Goal: Information Seeking & Learning: Check status

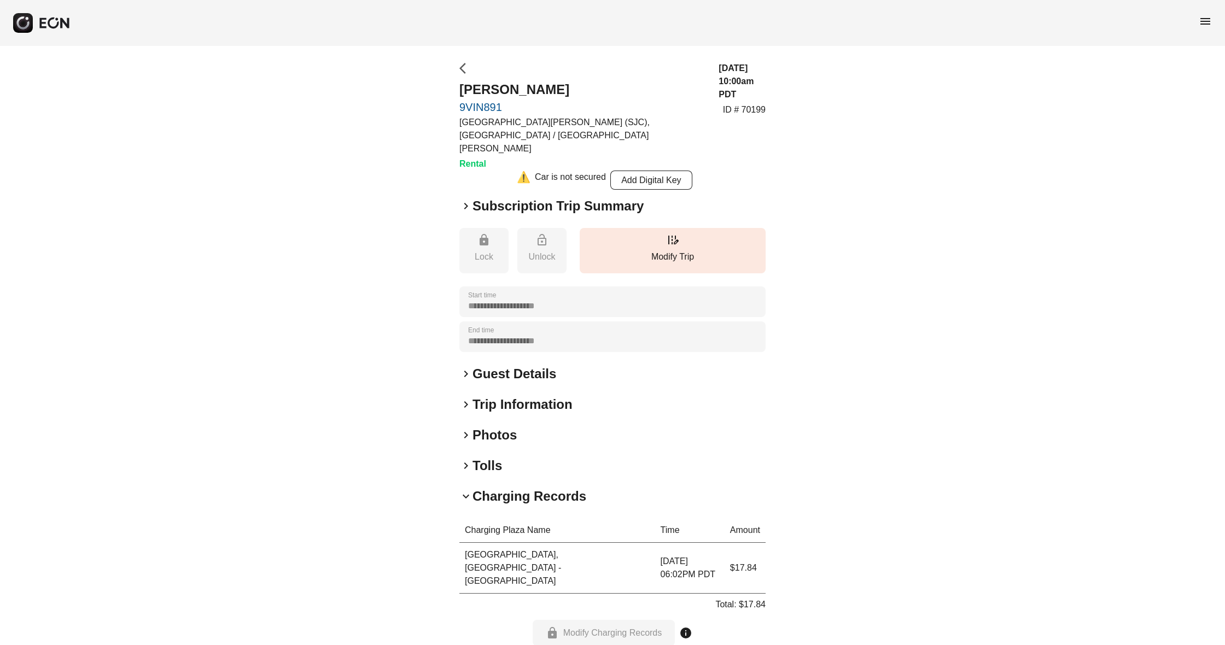
click at [463, 70] on span "arrow_back_ios" at bounding box center [465, 68] width 13 height 13
click at [1204, 17] on span "menu" at bounding box center [1205, 21] width 13 height 13
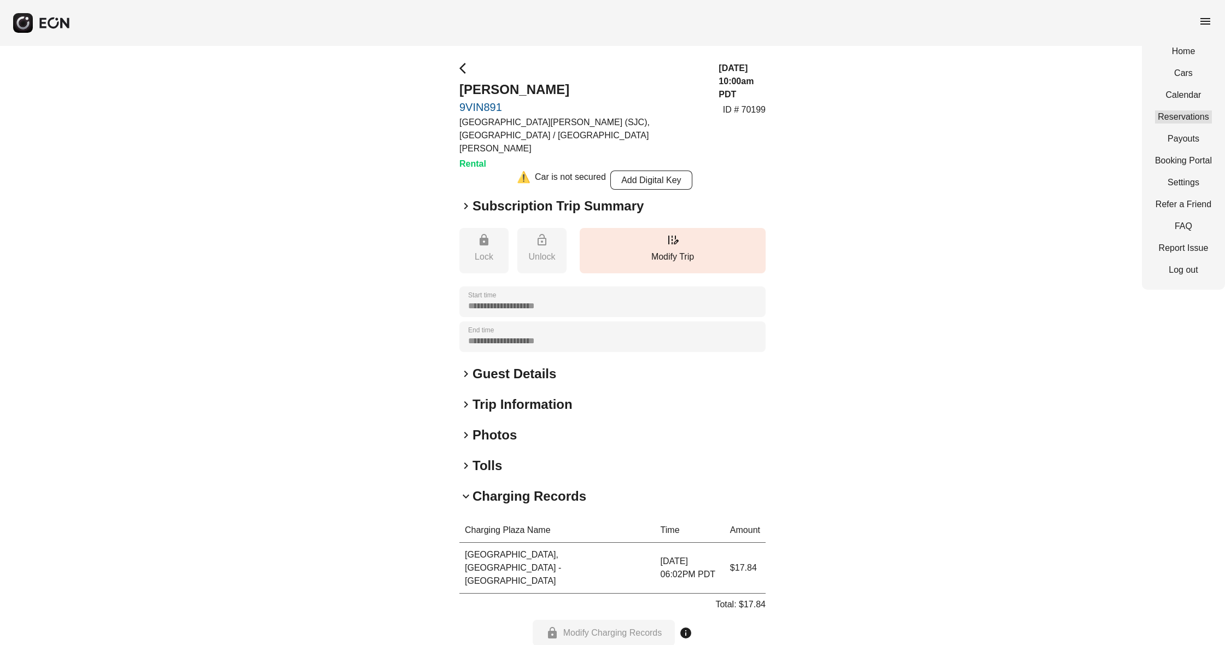
click at [1178, 114] on link "Reservations" at bounding box center [1183, 116] width 57 height 13
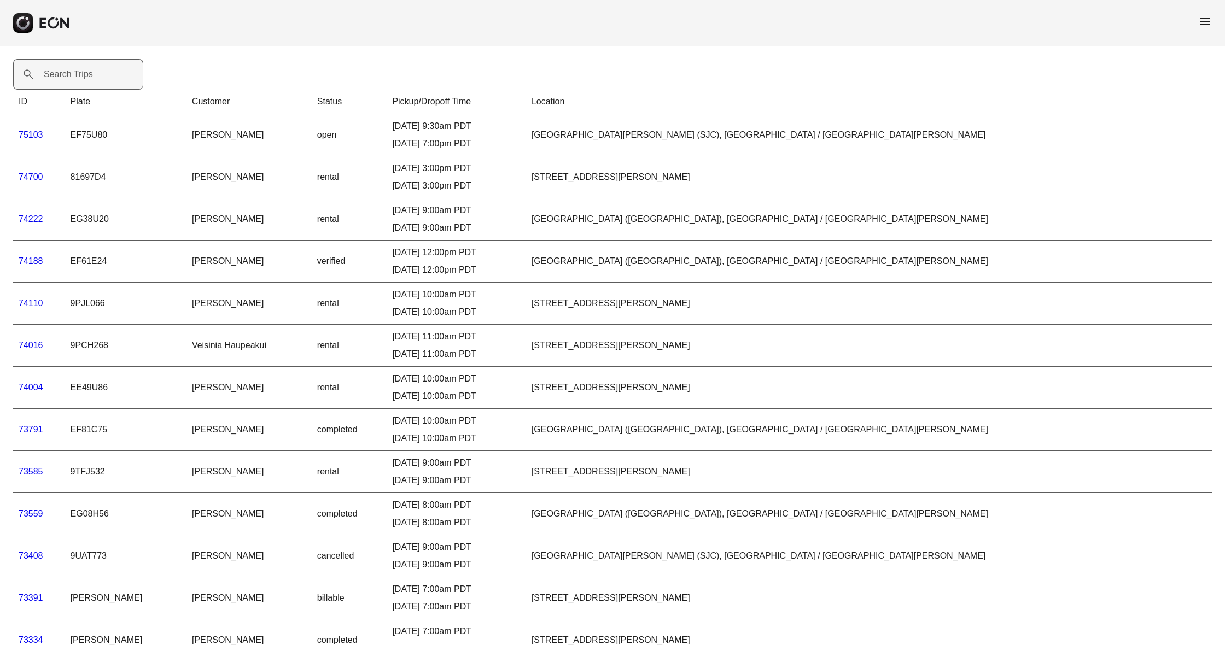
click at [82, 73] on label "Search Trips" at bounding box center [68, 74] width 49 height 13
click at [82, 73] on Trips "Search Trips" at bounding box center [78, 74] width 130 height 31
type Trips "***"
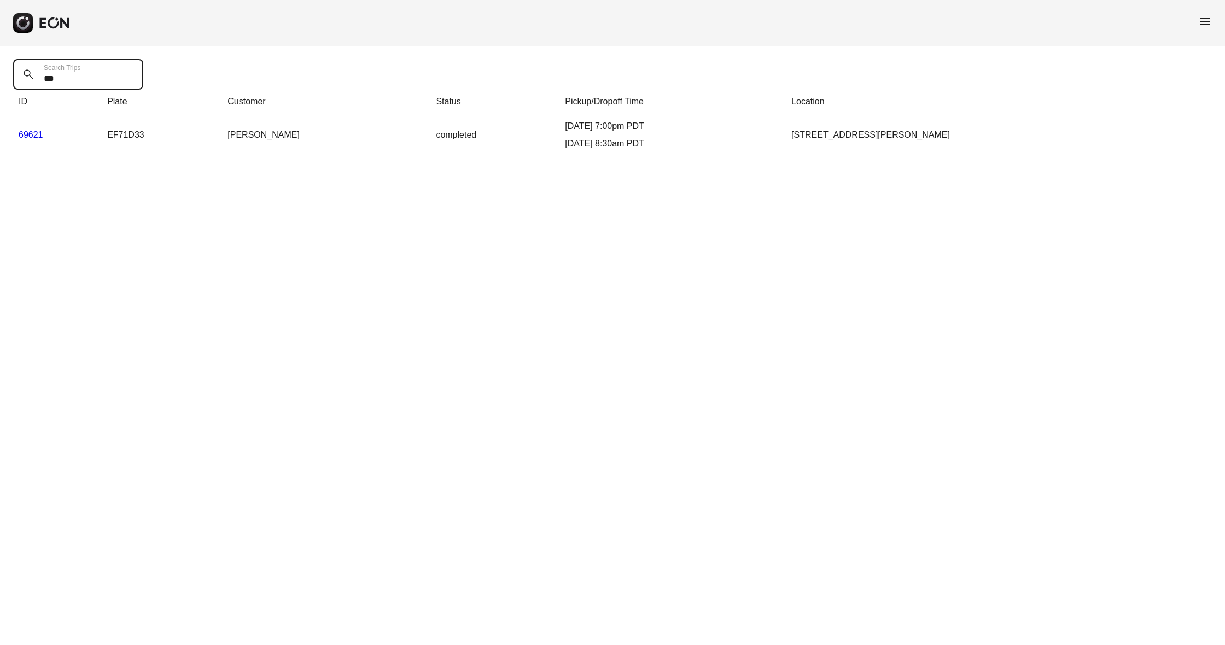
click at [36, 134] on link "69621" at bounding box center [31, 134] width 25 height 9
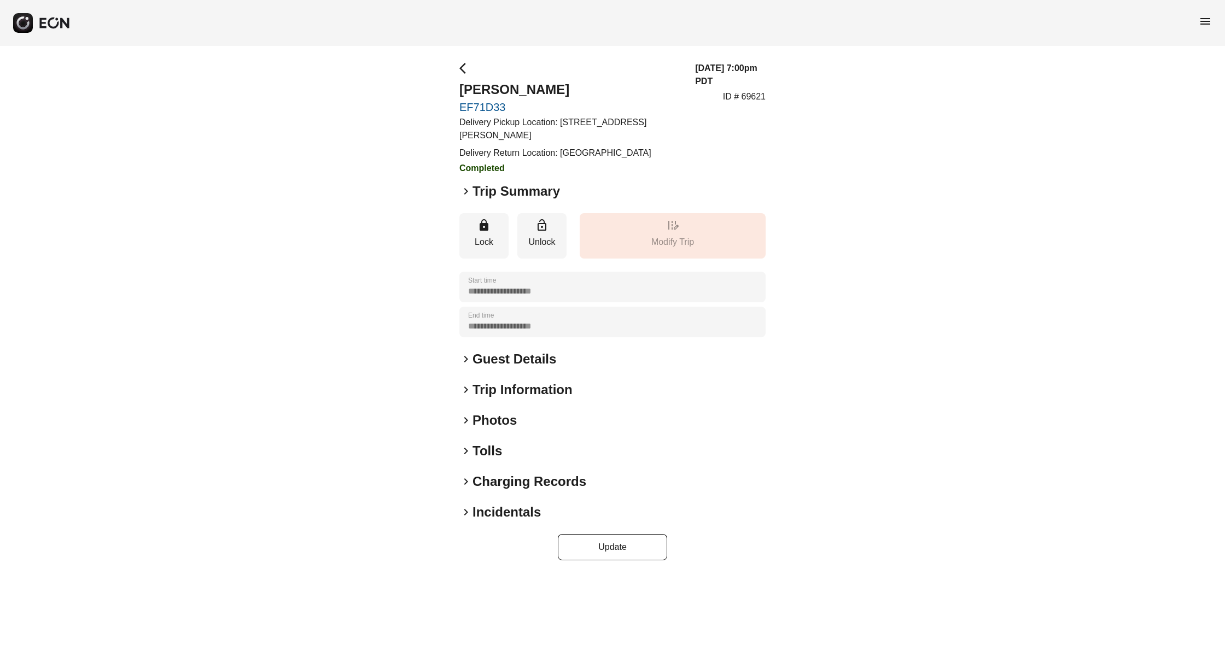
drag, startPoint x: 466, startPoint y: 195, endPoint x: 481, endPoint y: 205, distance: 17.7
click at [466, 195] on span "keyboard_arrow_right" at bounding box center [465, 191] width 13 height 13
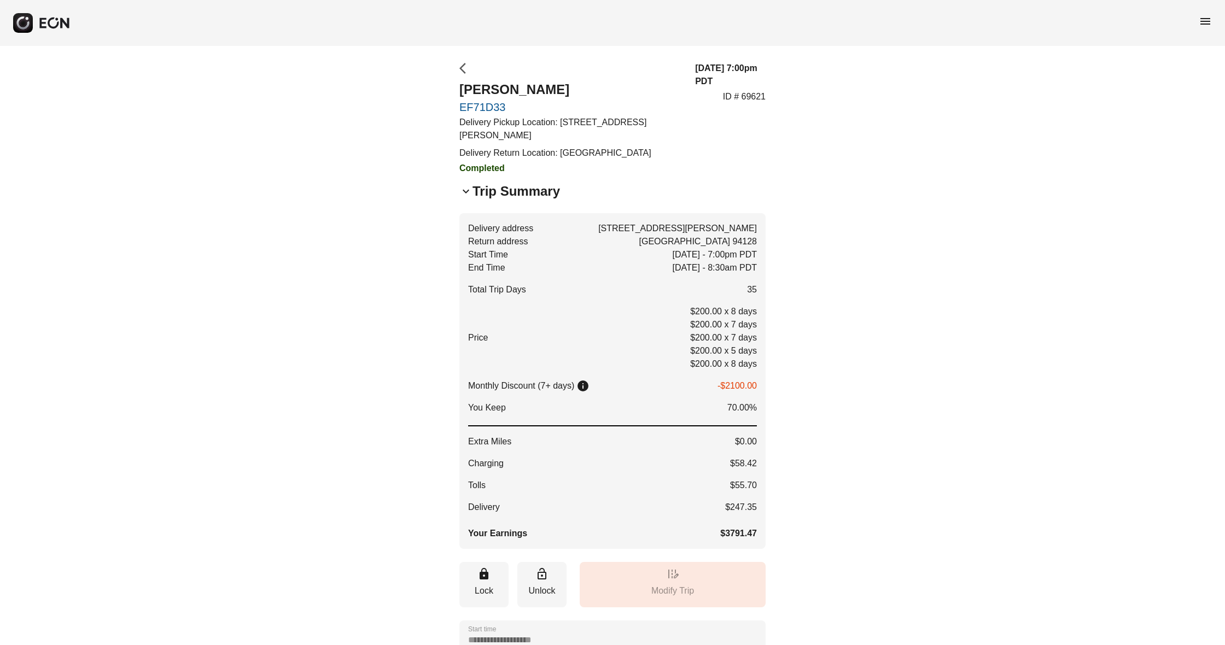
click at [464, 71] on span "arrow_back_ios" at bounding box center [465, 68] width 13 height 13
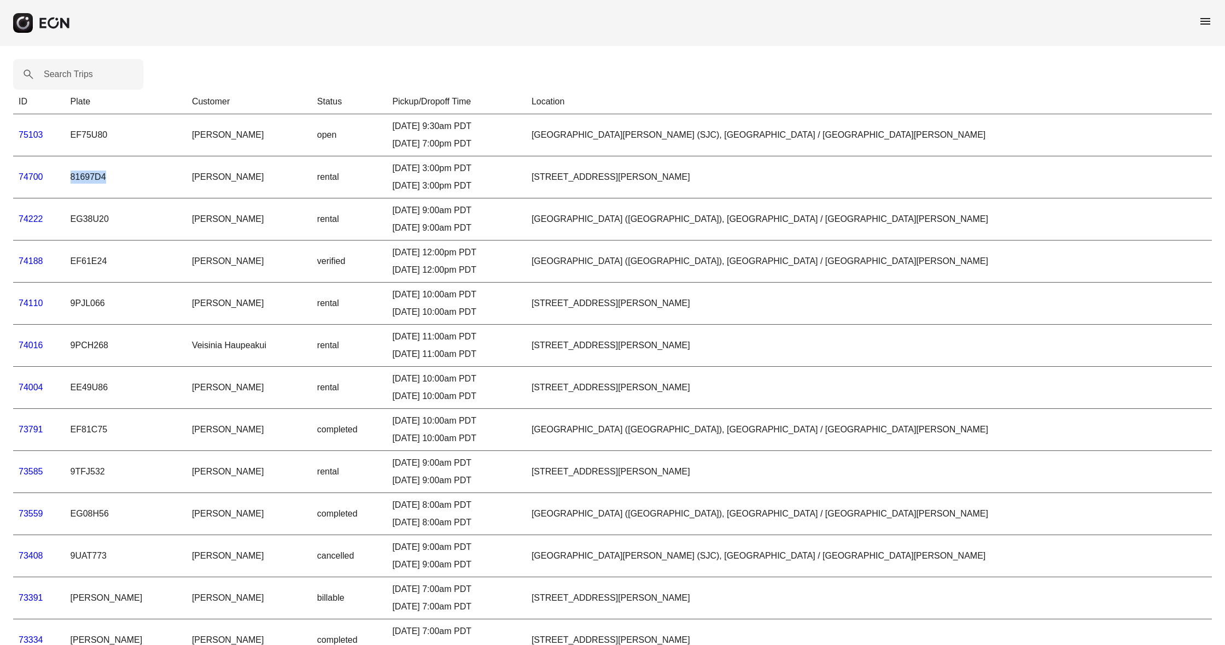
drag, startPoint x: 100, startPoint y: 177, endPoint x: 126, endPoint y: 179, distance: 26.4
click at [126, 179] on td "81697D4" at bounding box center [125, 177] width 121 height 42
copy td "81697D4"
click at [74, 77] on label "Search Trips" at bounding box center [68, 74] width 49 height 13
click at [74, 77] on Trips "Search Trips" at bounding box center [78, 74] width 130 height 31
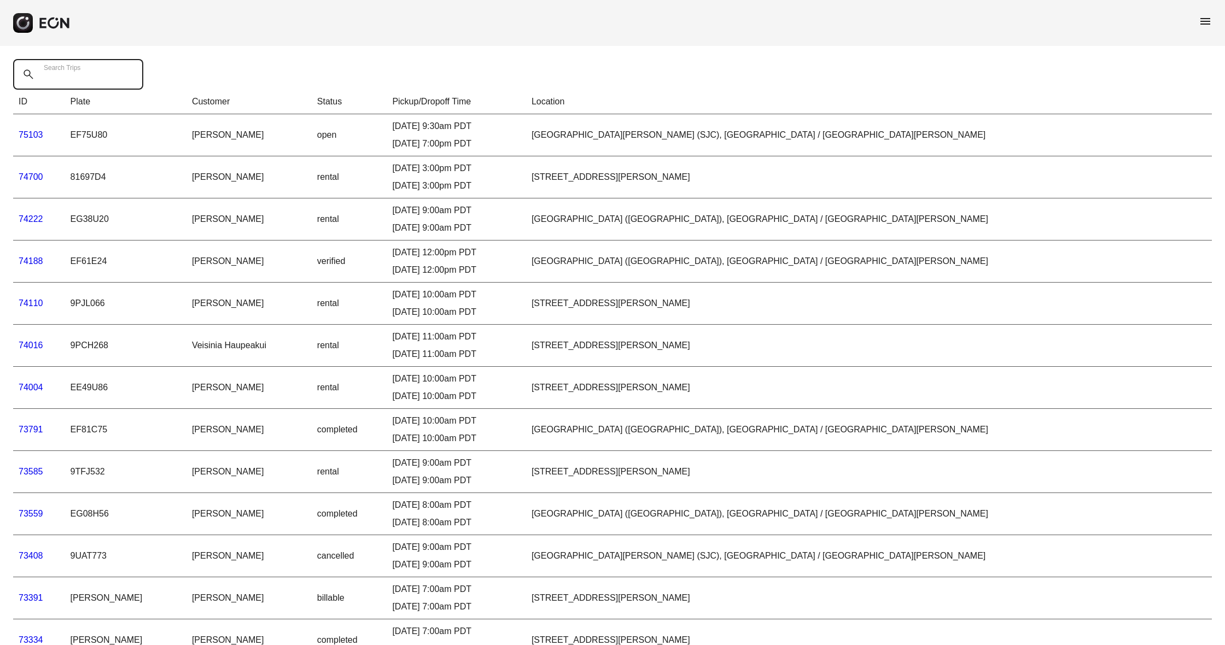
paste Trips "*******"
type Trips "*******"
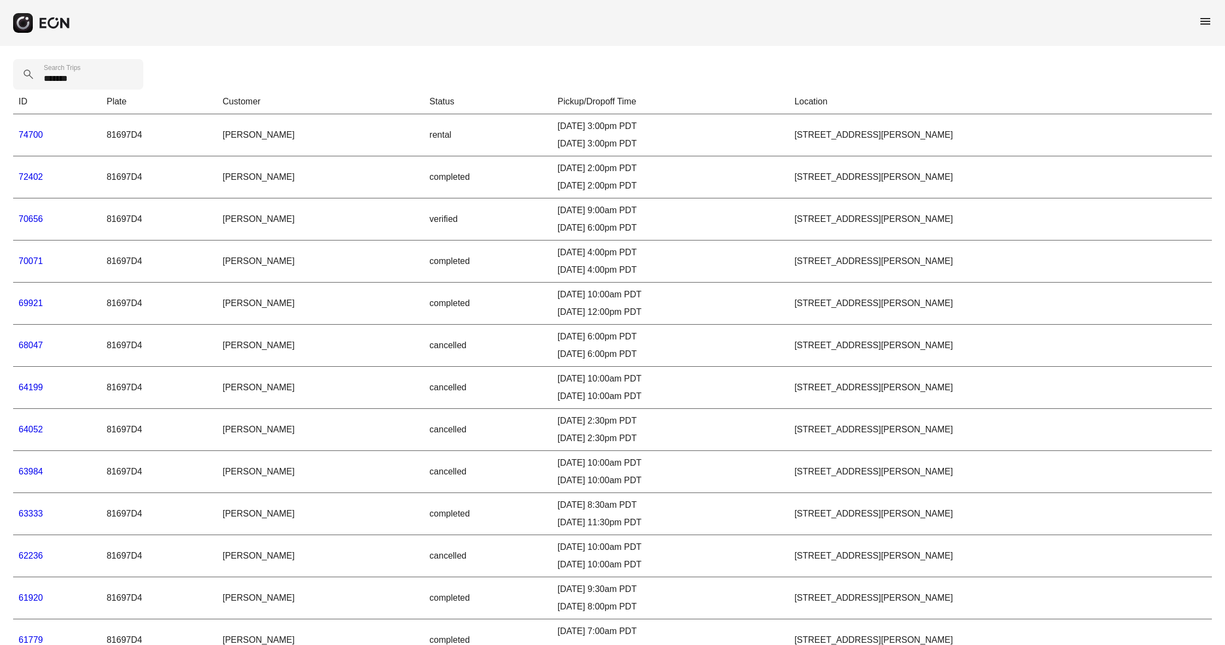
drag, startPoint x: 37, startPoint y: 180, endPoint x: 68, endPoint y: 180, distance: 31.2
click at [37, 180] on link "72402" at bounding box center [31, 176] width 25 height 9
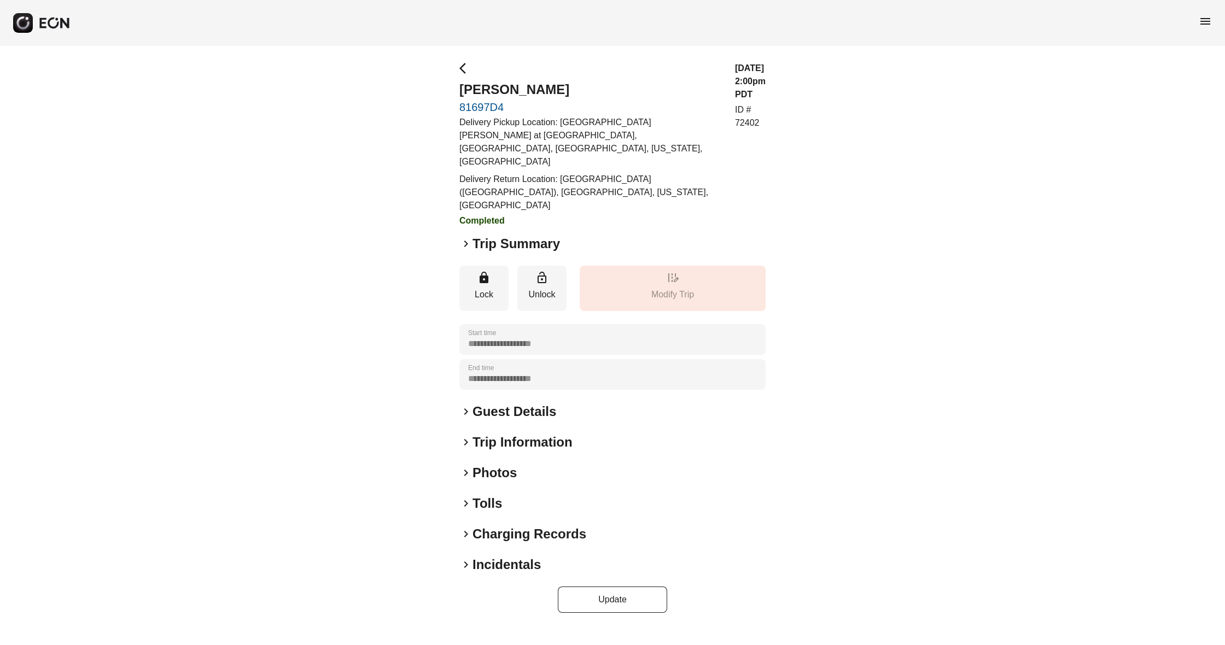
click at [464, 237] on span "keyboard_arrow_right" at bounding box center [465, 243] width 13 height 13
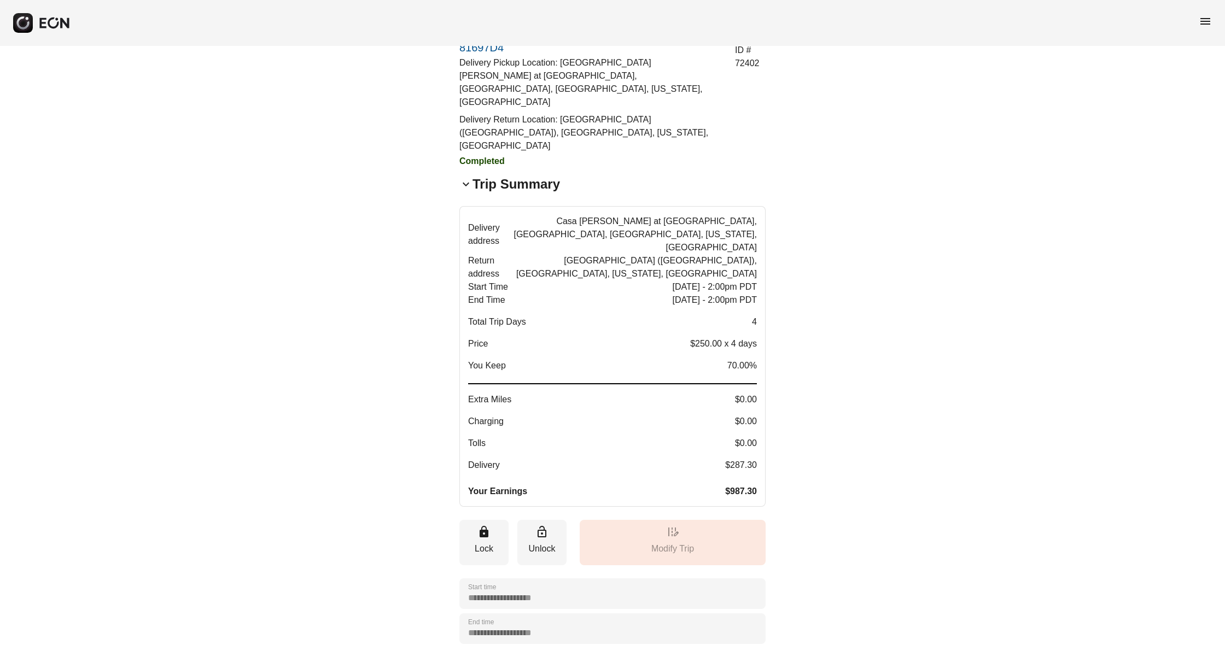
scroll to position [61, 0]
click at [461, 204] on button "Delivery address Casa Palmero at Pebble Beach, Cypress Drive, Pebble Beach, Cal…" at bounding box center [612, 354] width 306 height 301
drag, startPoint x: 461, startPoint y: 203, endPoint x: 466, endPoint y: 206, distance: 5.9
click at [465, 206] on button "Delivery address Casa Palmero at Pebble Beach, Cypress Drive, Pebble Beach, Cal…" at bounding box center [612, 354] width 306 height 301
drag, startPoint x: 466, startPoint y: 206, endPoint x: 480, endPoint y: 376, distance: 170.6
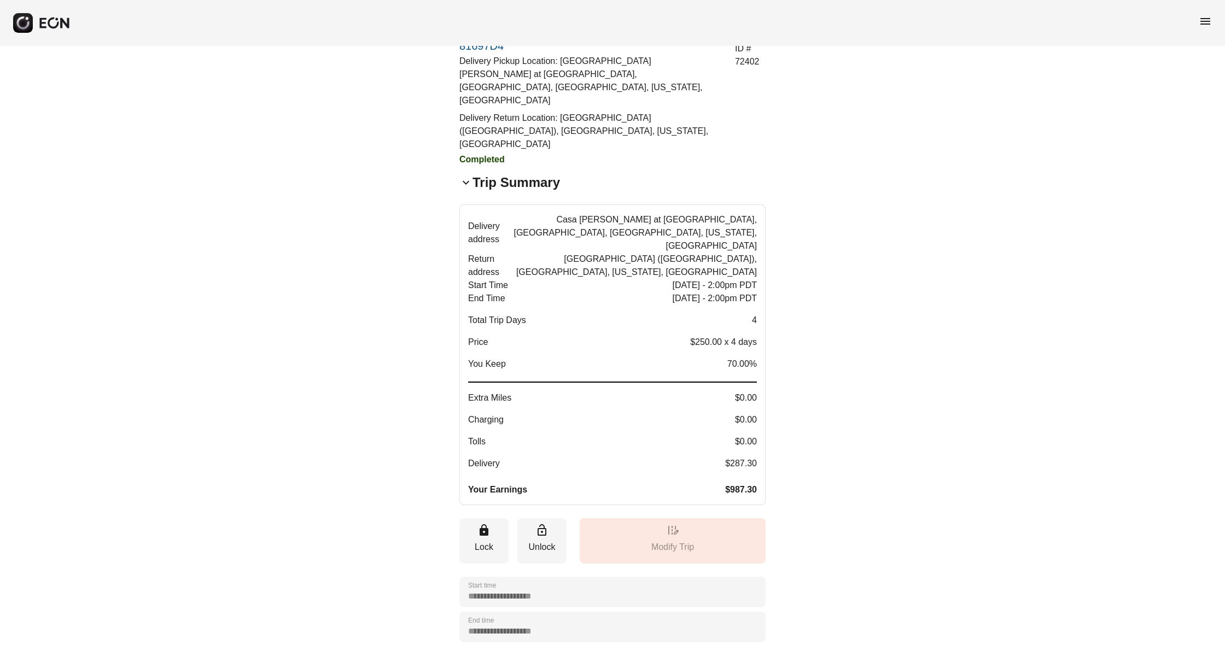
click at [466, 207] on button "Delivery address Casa Palmero at Pebble Beach, Cypress Drive, Pebble Beach, Cal…" at bounding box center [612, 354] width 306 height 301
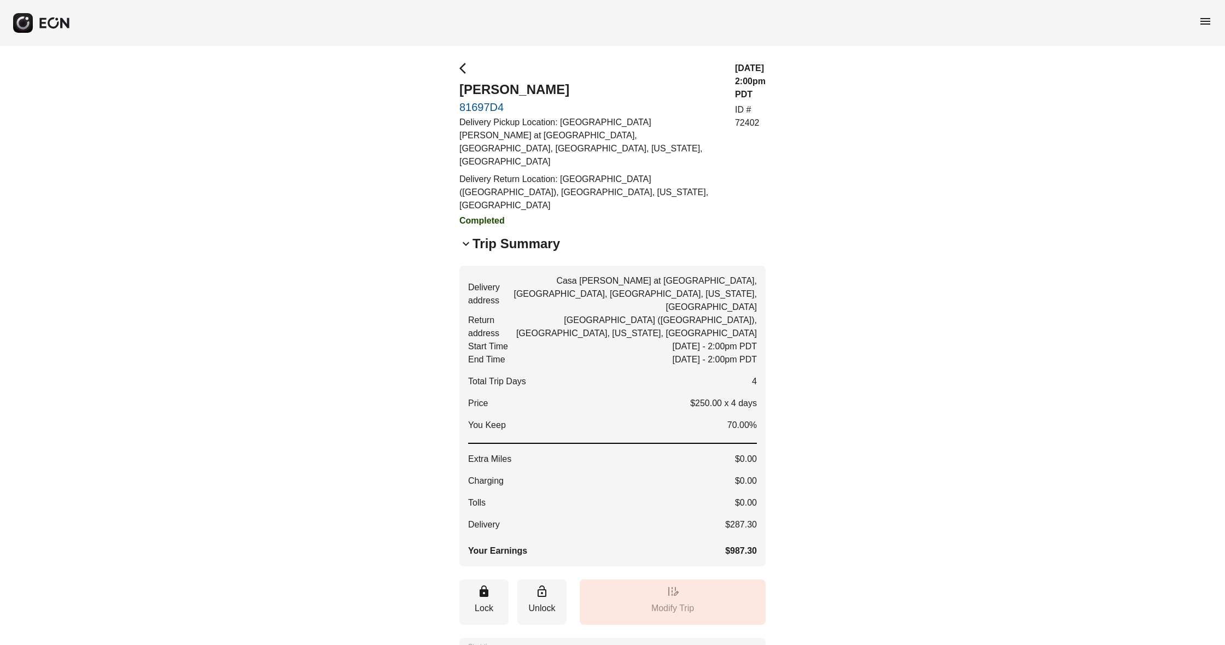
scroll to position [0, 0]
click at [461, 71] on span "arrow_back_ios" at bounding box center [465, 68] width 13 height 13
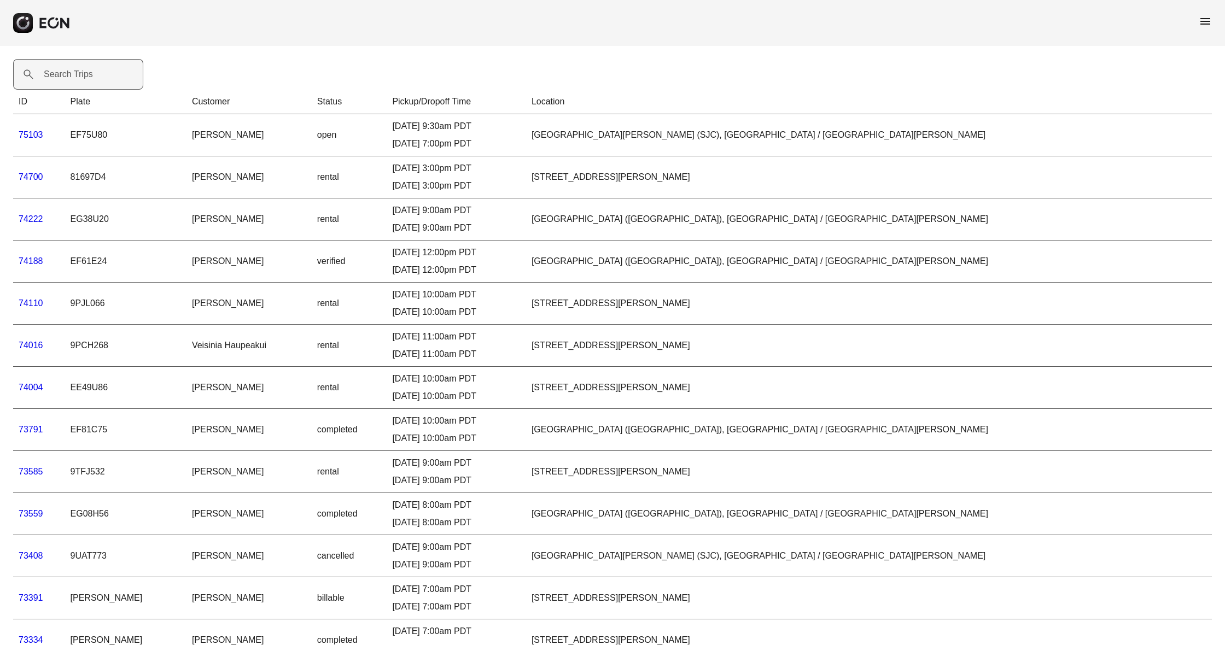
click at [86, 71] on label "Search Trips" at bounding box center [68, 74] width 49 height 13
click at [86, 71] on Trips "Search Trips" at bounding box center [78, 74] width 130 height 31
type Trips "***"
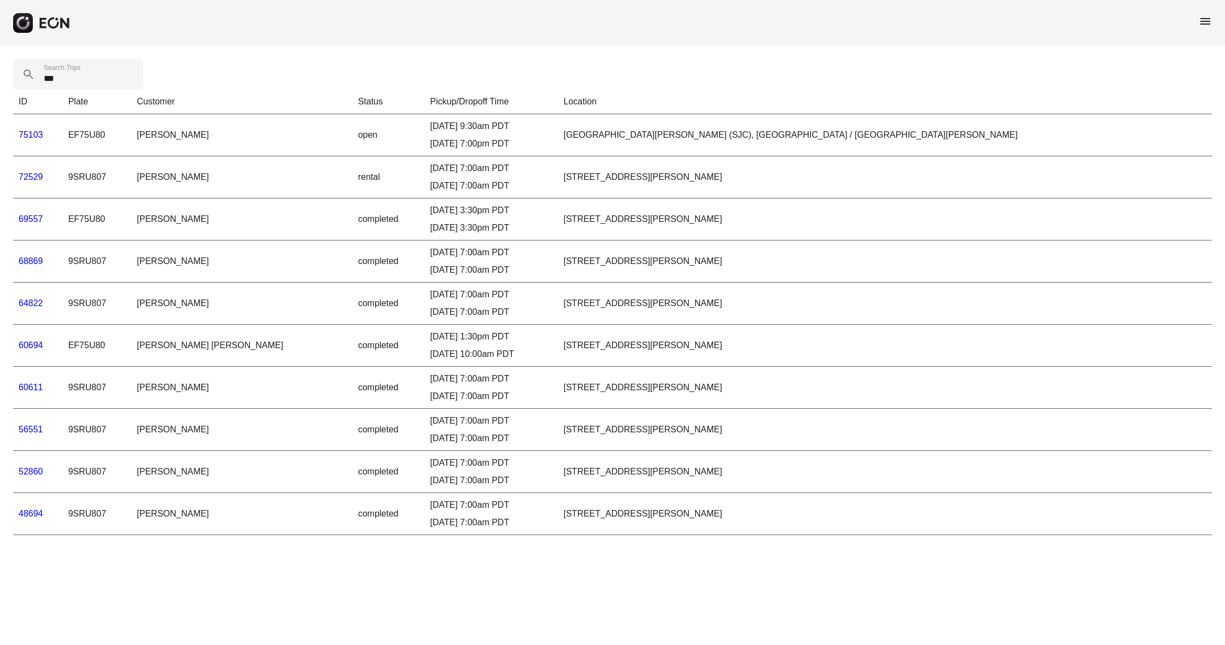
click at [22, 343] on link "60694" at bounding box center [31, 345] width 25 height 9
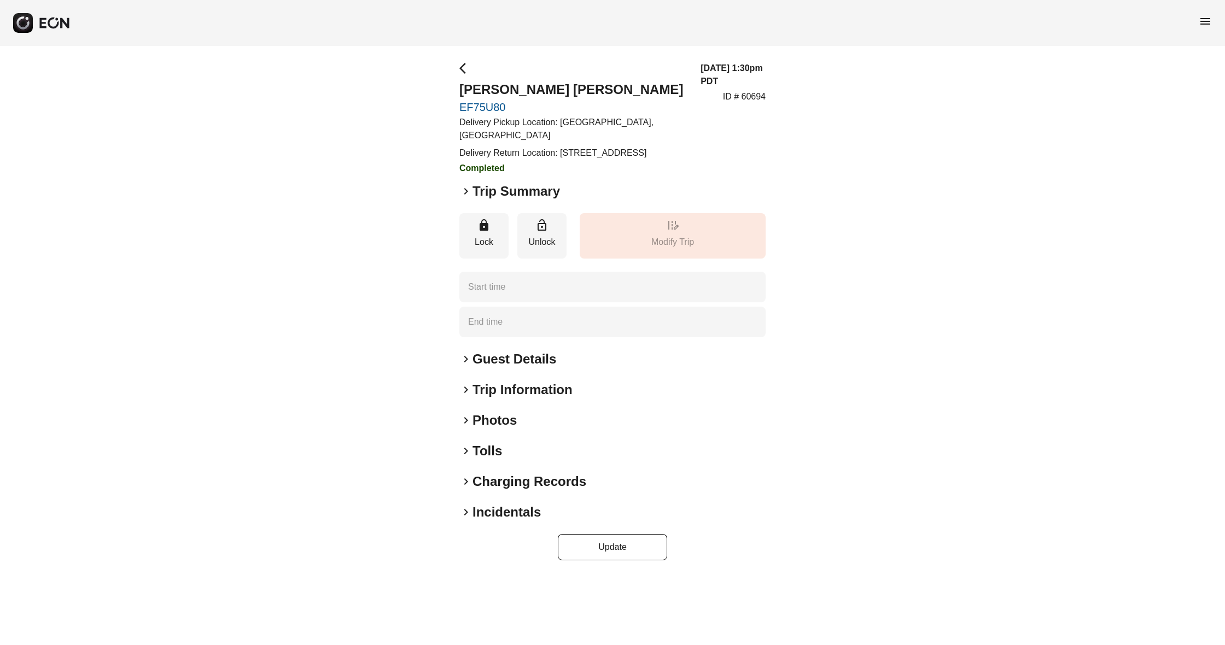
type time "**********"
click at [466, 192] on span "keyboard_arrow_right" at bounding box center [465, 191] width 13 height 13
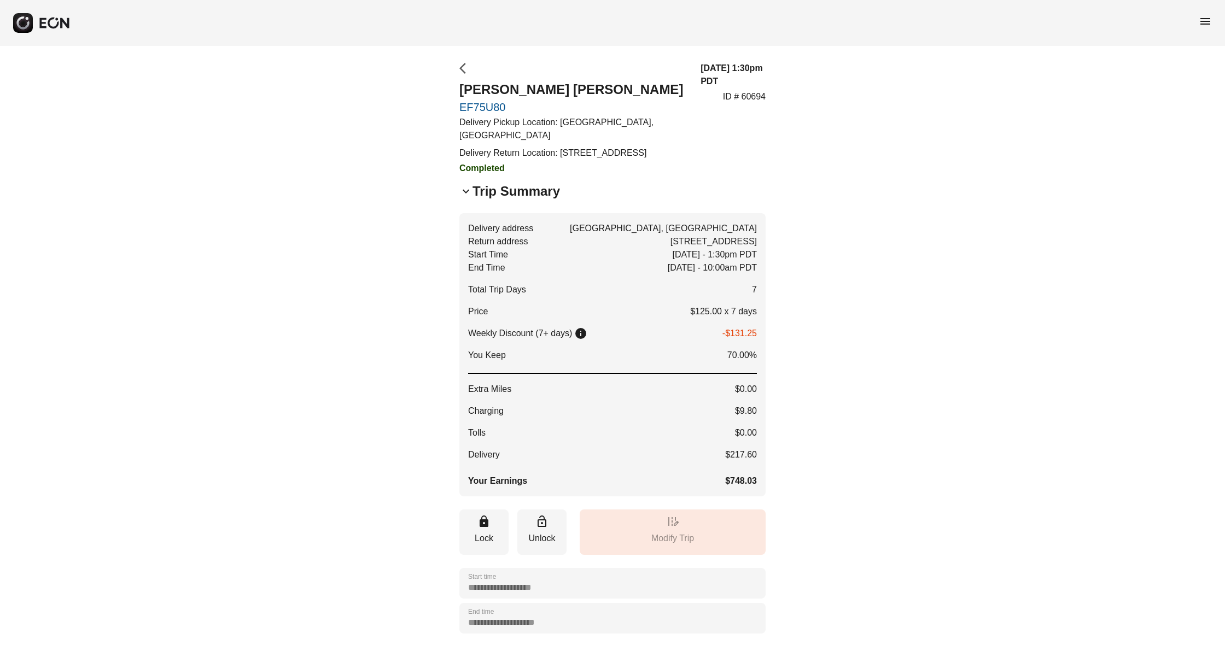
click at [464, 69] on span "arrow_back_ios" at bounding box center [465, 68] width 13 height 13
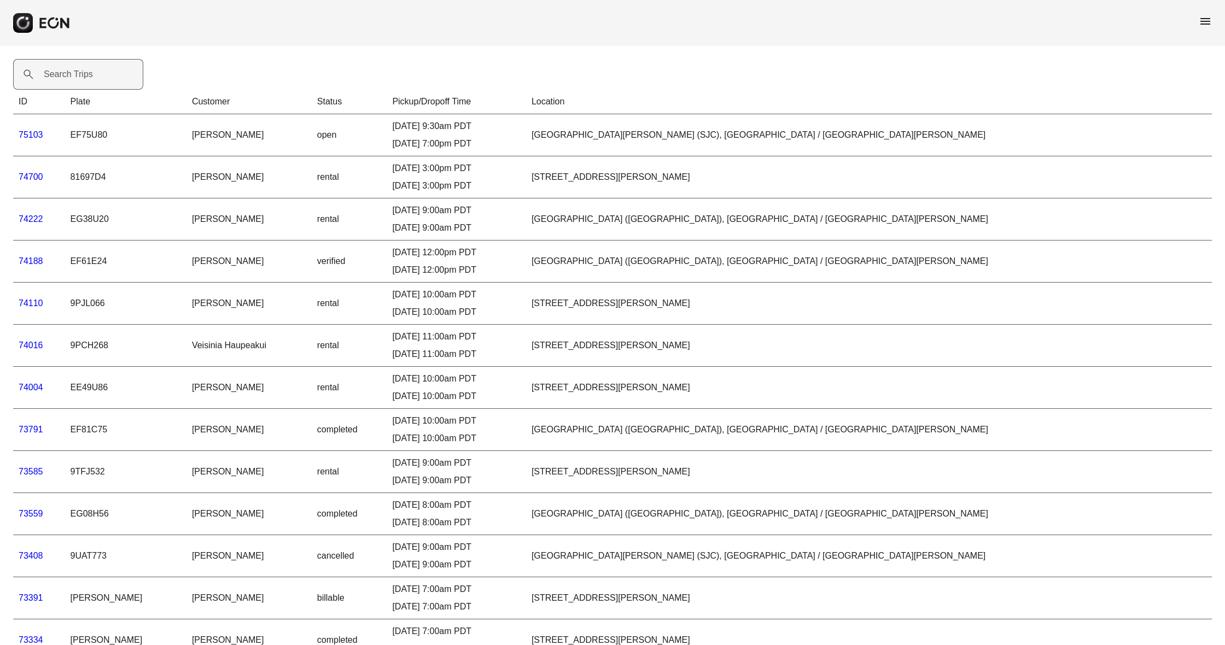
click at [78, 69] on label "Search Trips" at bounding box center [68, 74] width 49 height 13
click at [78, 69] on Trips "Search Trips" at bounding box center [78, 74] width 130 height 31
type Trips "***"
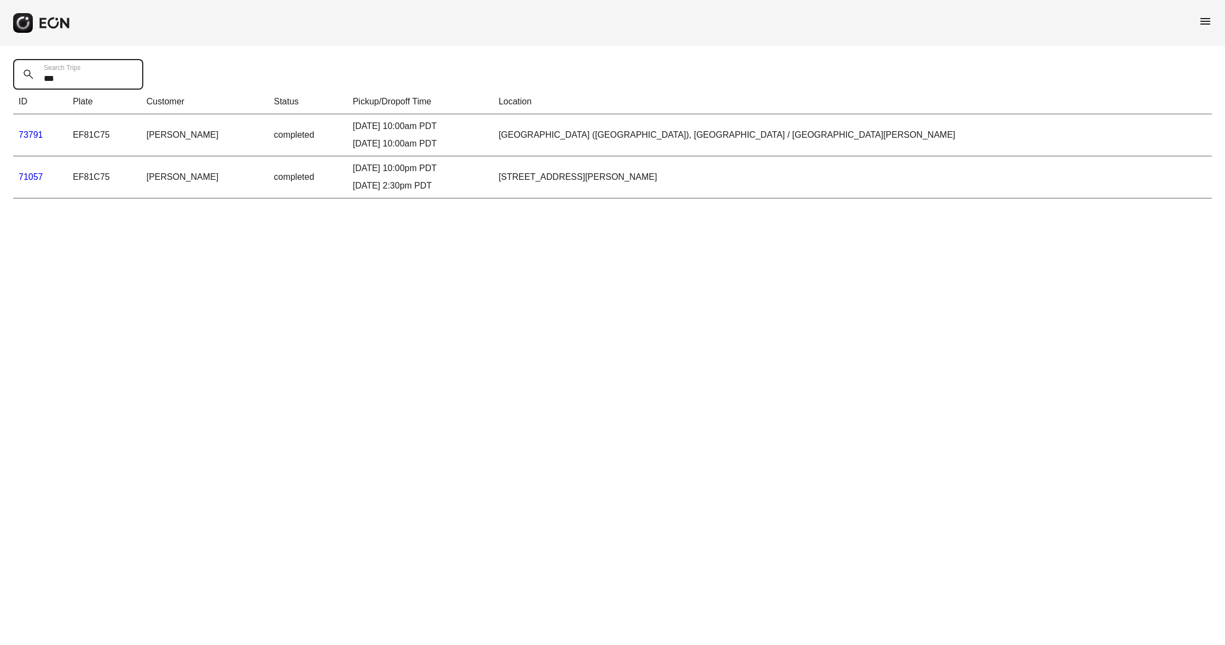
click at [30, 175] on link "71057" at bounding box center [31, 176] width 25 height 9
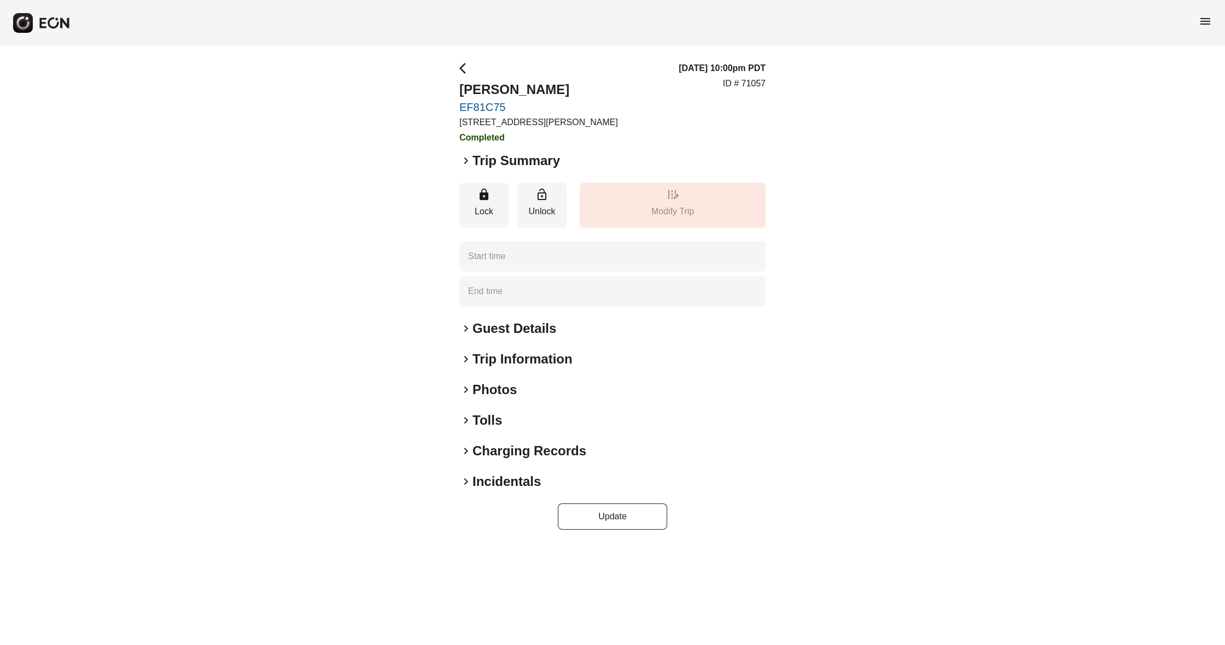
type time "**********"
drag, startPoint x: 467, startPoint y: 159, endPoint x: 475, endPoint y: 168, distance: 11.6
click at [467, 159] on span "keyboard_arrow_right" at bounding box center [465, 160] width 13 height 13
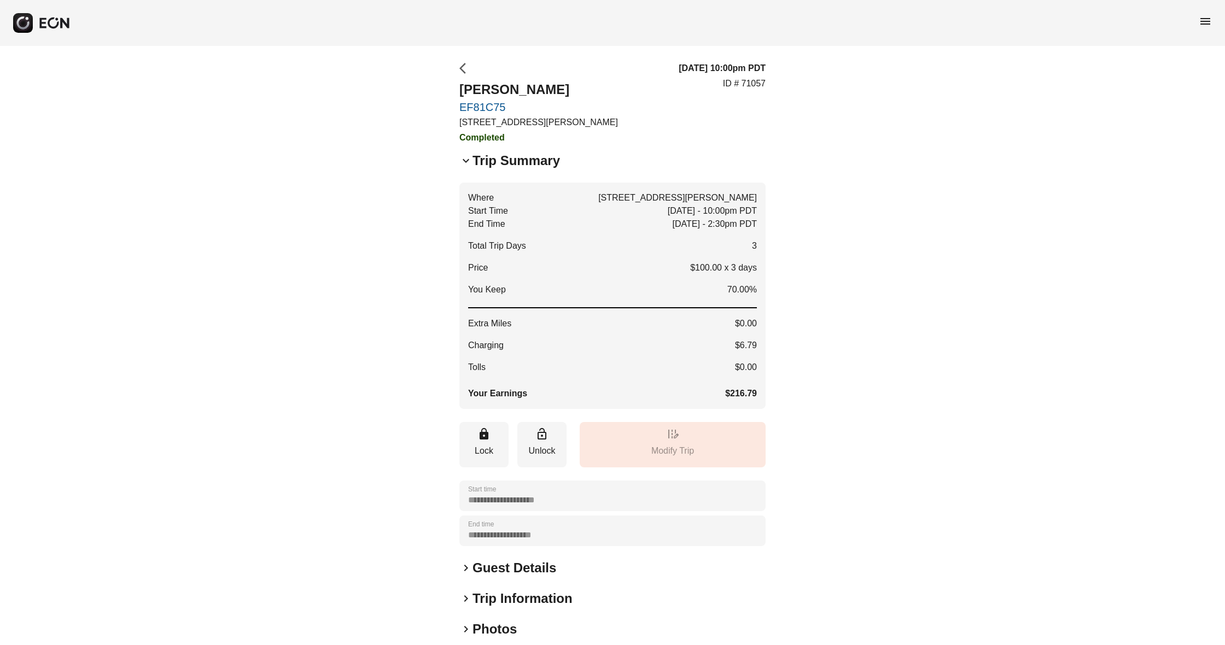
click at [460, 70] on span "arrow_back_ios" at bounding box center [465, 68] width 13 height 13
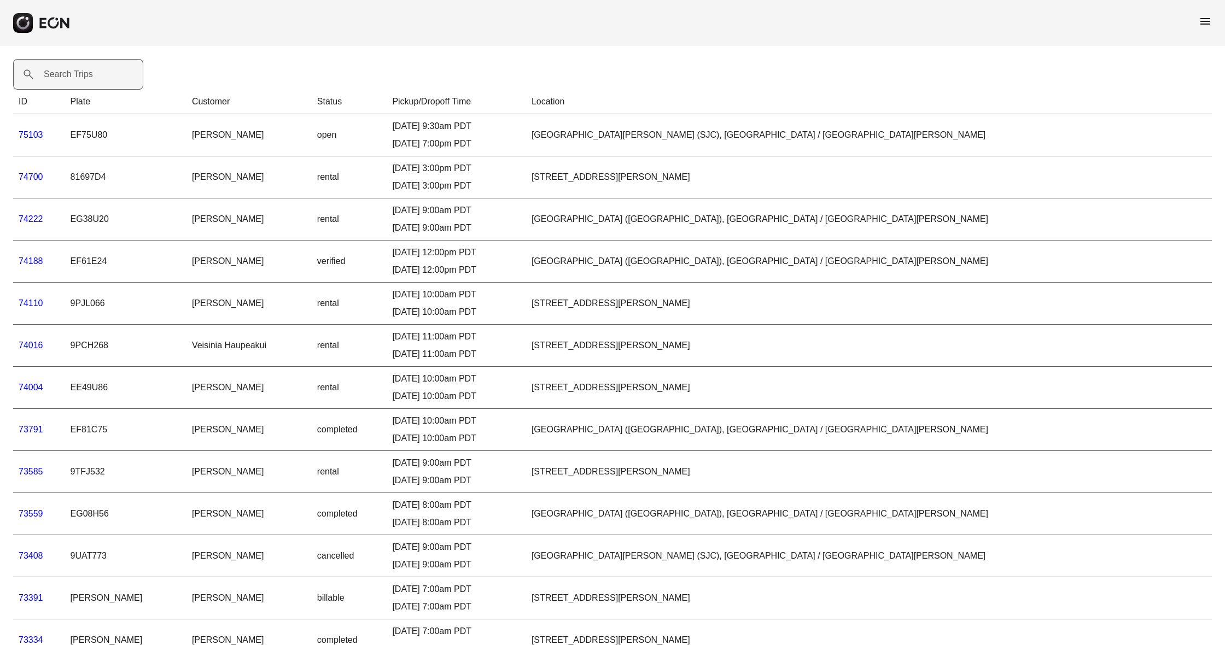
click at [80, 80] on label "Search Trips" at bounding box center [68, 74] width 49 height 13
click at [80, 80] on Trips "Search Trips" at bounding box center [78, 74] width 130 height 31
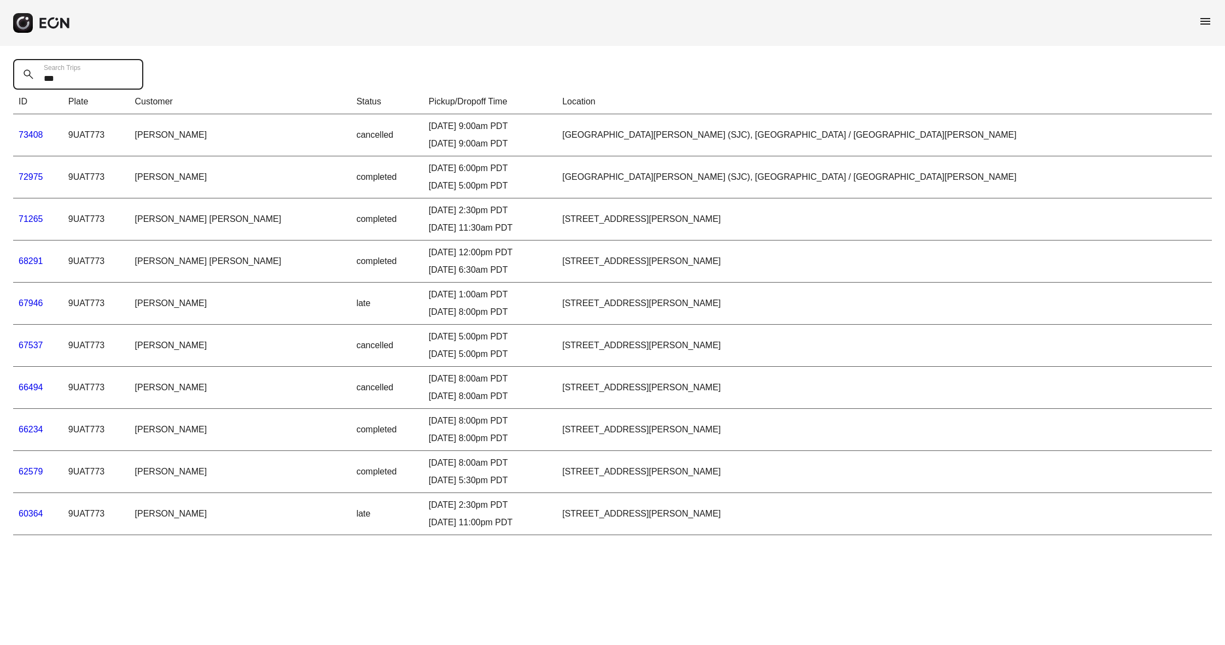
type Trips "***"
click at [31, 136] on link "73408" at bounding box center [31, 134] width 25 height 9
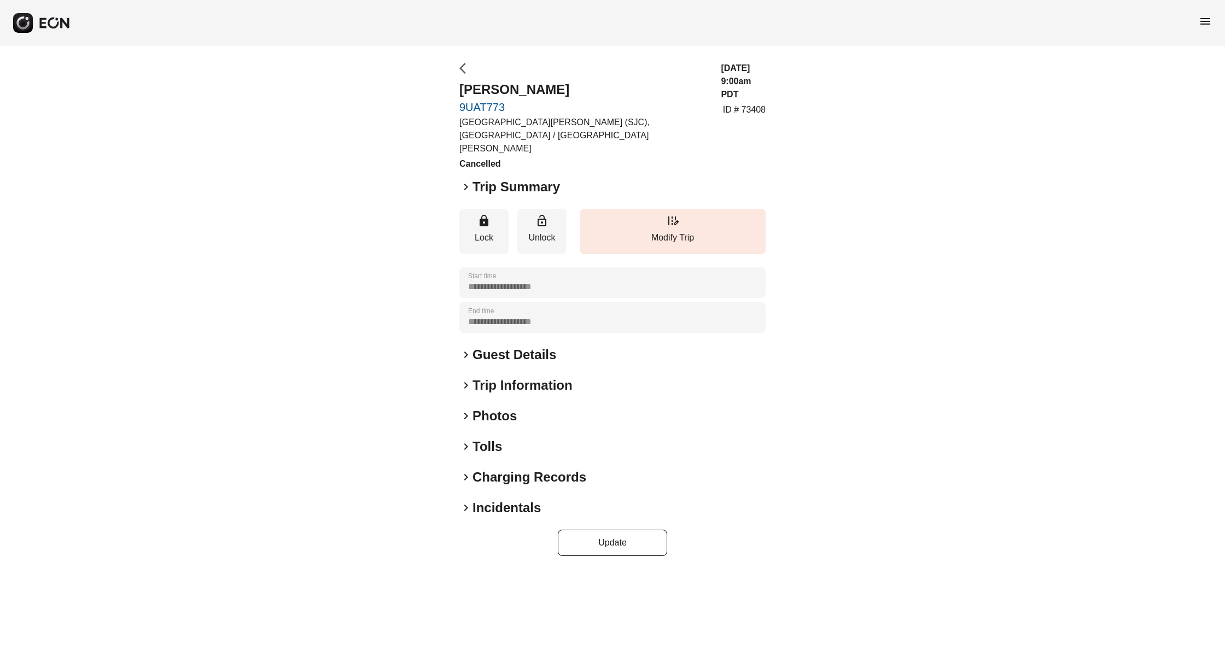
click at [461, 71] on span "arrow_back_ios" at bounding box center [465, 68] width 13 height 13
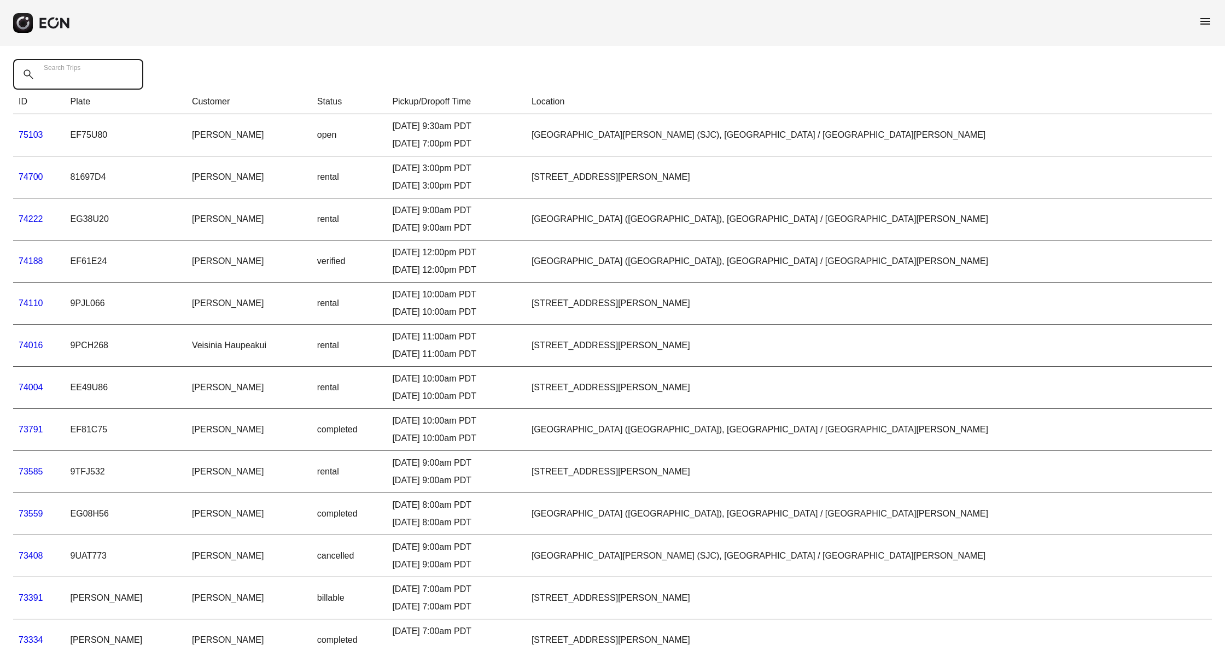
click at [105, 66] on Trips "Search Trips" at bounding box center [78, 74] width 130 height 31
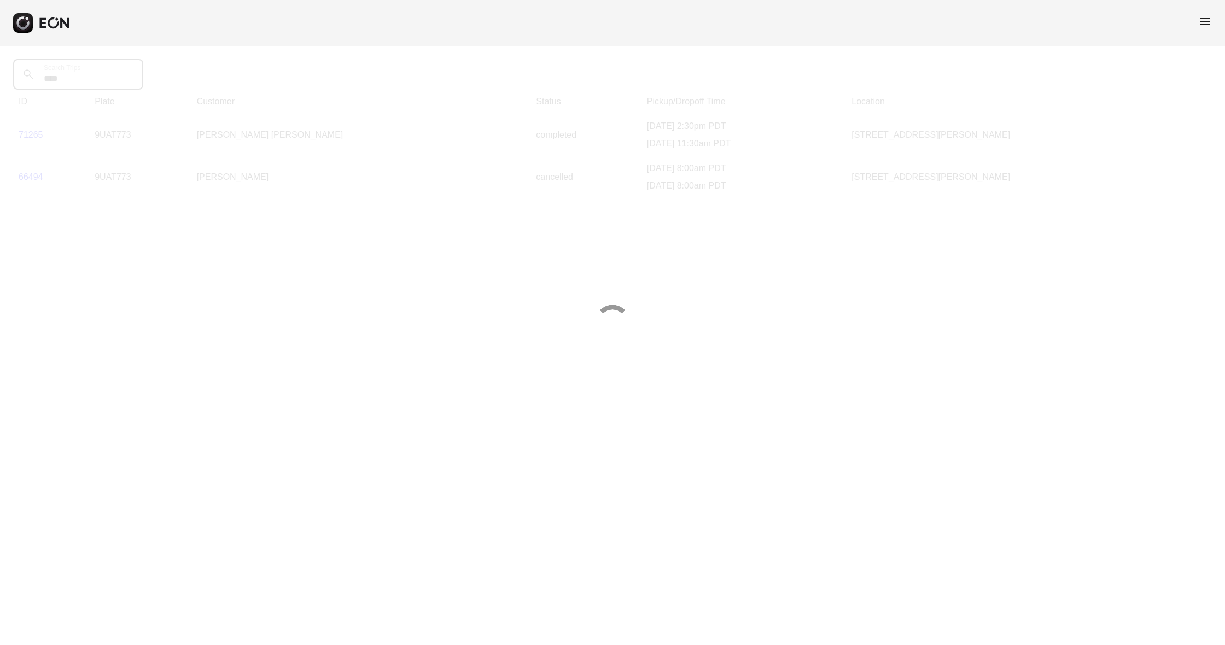
scroll to position [1, 0]
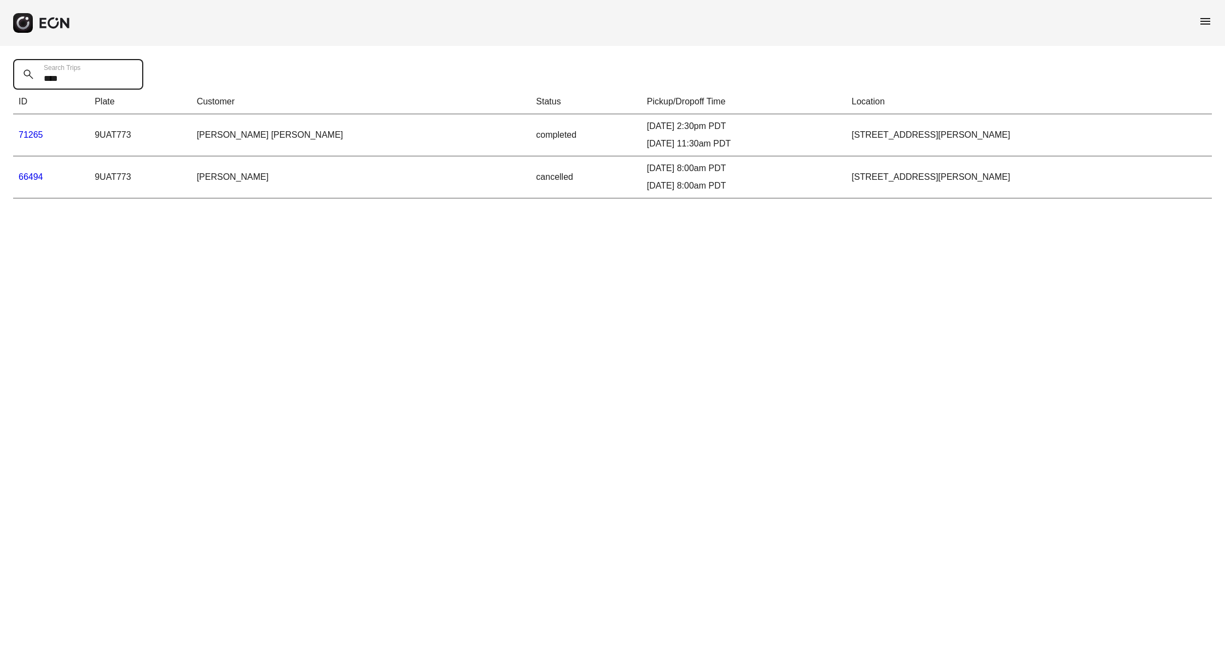
type Trips "****"
drag, startPoint x: 27, startPoint y: 133, endPoint x: 39, endPoint y: 140, distance: 14.0
click at [27, 133] on link "71265" at bounding box center [31, 134] width 25 height 9
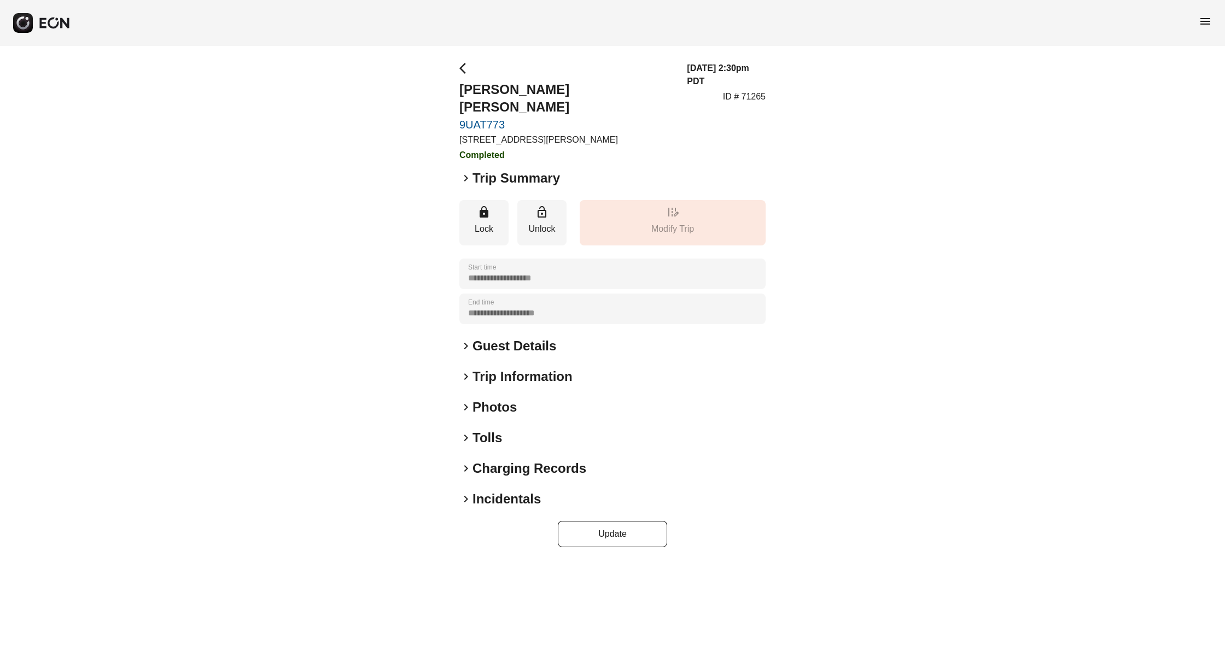
click at [477, 169] on h2 "Trip Summary" at bounding box center [515, 177] width 87 height 17
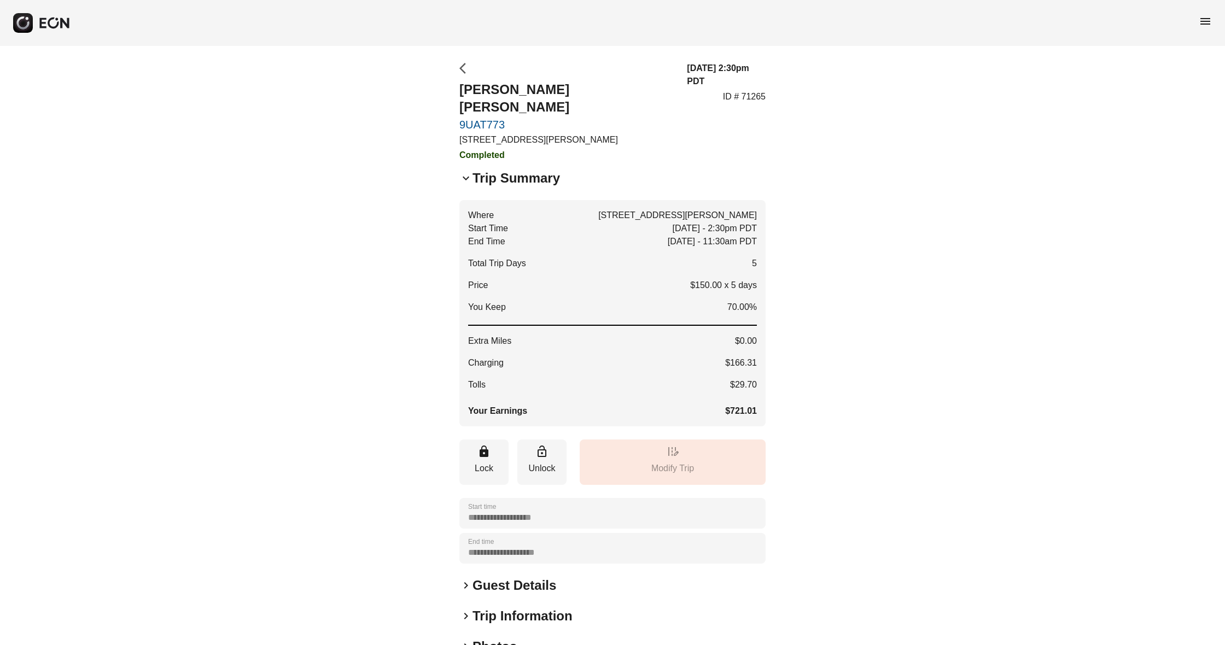
click at [464, 74] on span "arrow_back_ios" at bounding box center [465, 68] width 13 height 13
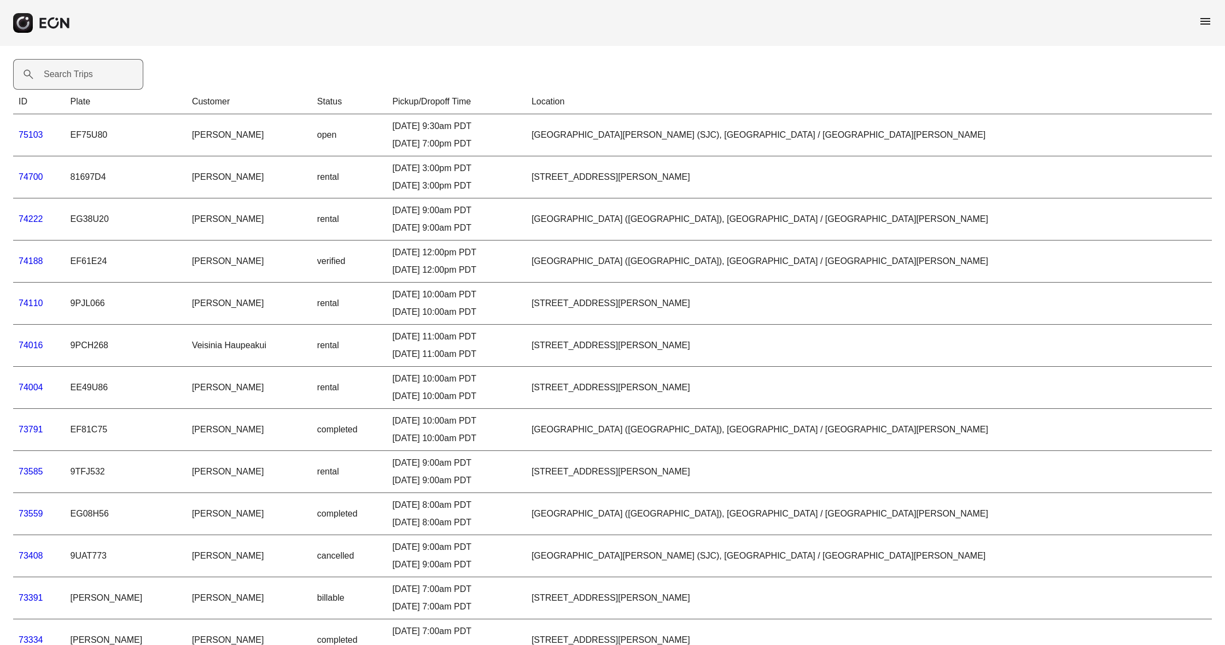
scroll to position [6, 0]
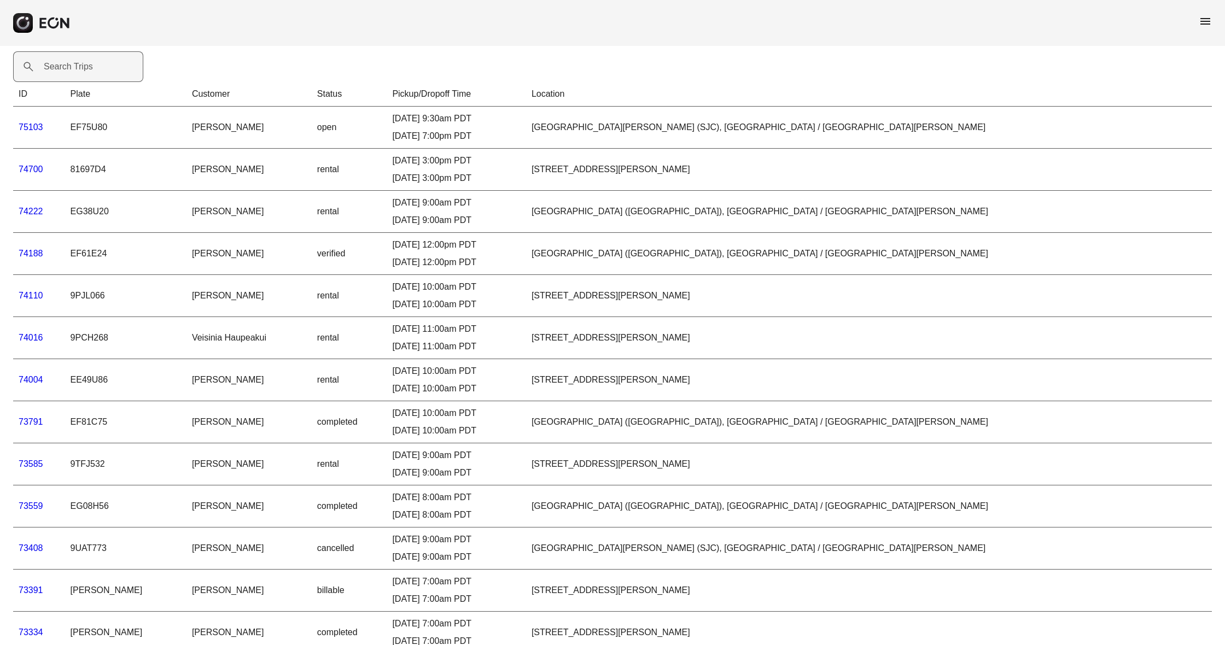
click at [63, 69] on label "Search Trips" at bounding box center [68, 66] width 49 height 13
click at [63, 69] on Trips "Search Trips" at bounding box center [78, 66] width 130 height 31
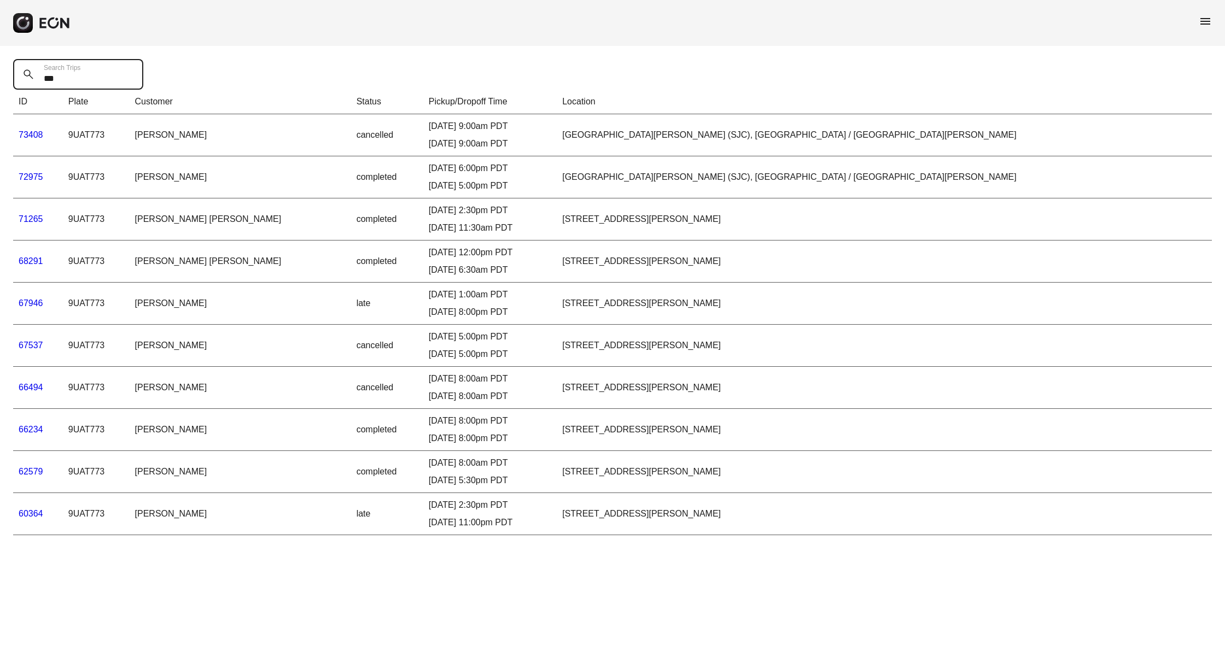
scroll to position [0, 0]
type Trips "***"
click at [31, 177] on link "72975" at bounding box center [31, 176] width 25 height 9
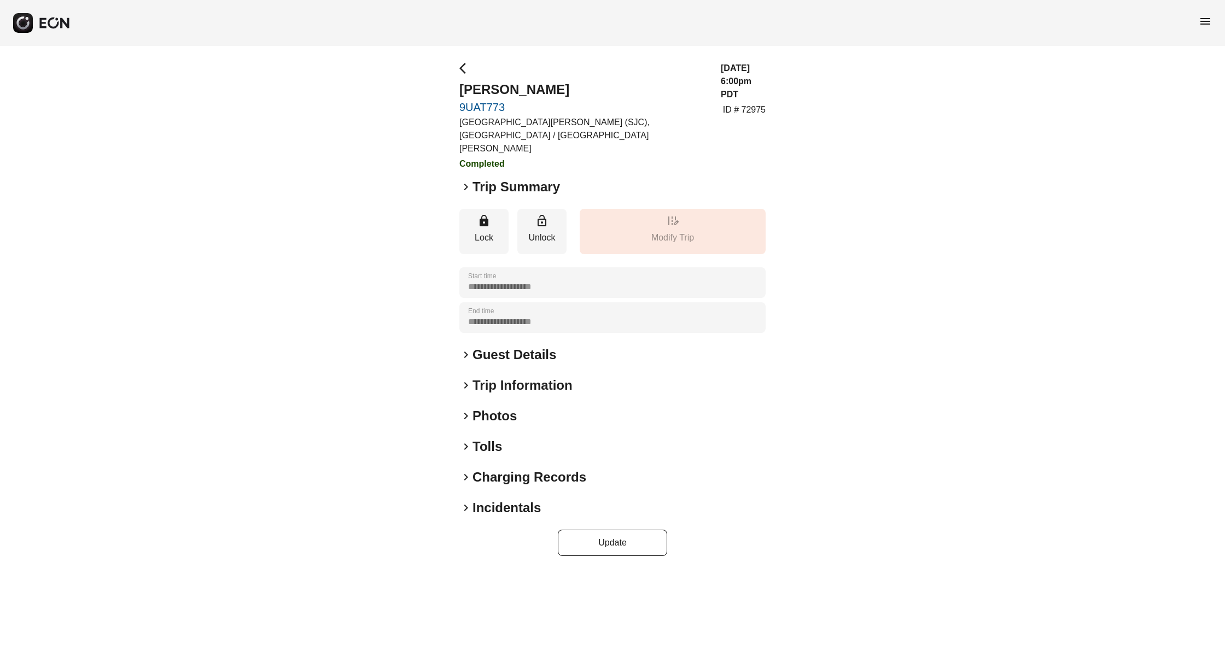
click at [468, 180] on span "keyboard_arrow_right" at bounding box center [465, 186] width 13 height 13
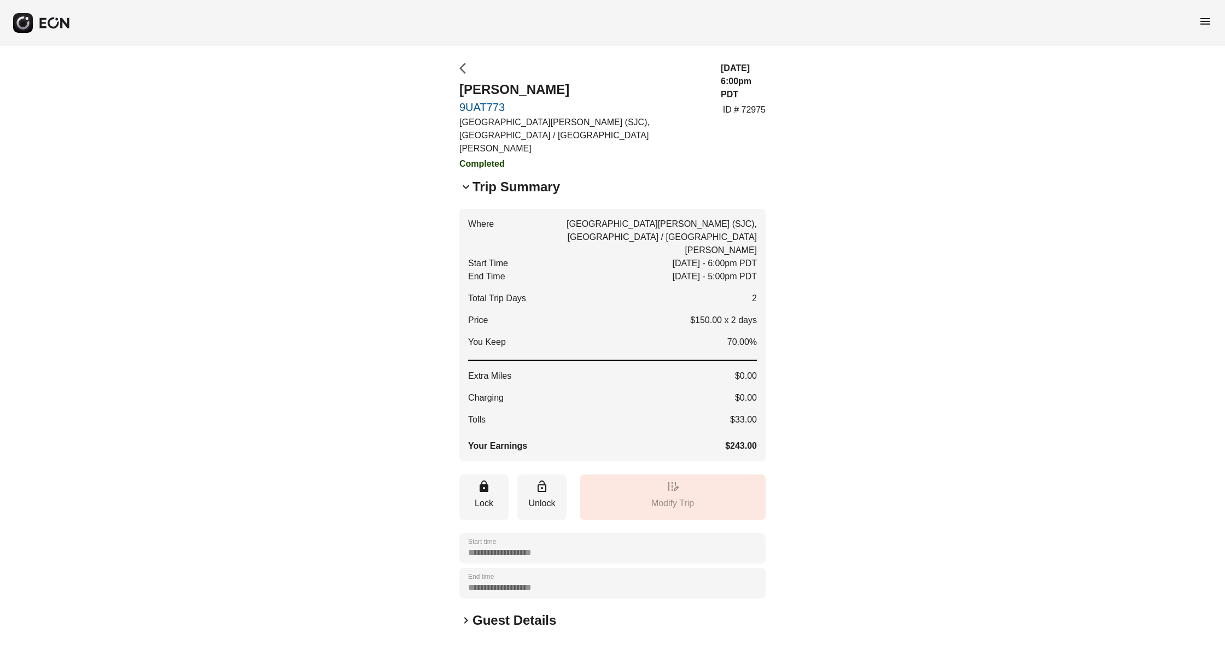
click at [463, 70] on span "arrow_back_ios" at bounding box center [465, 68] width 13 height 13
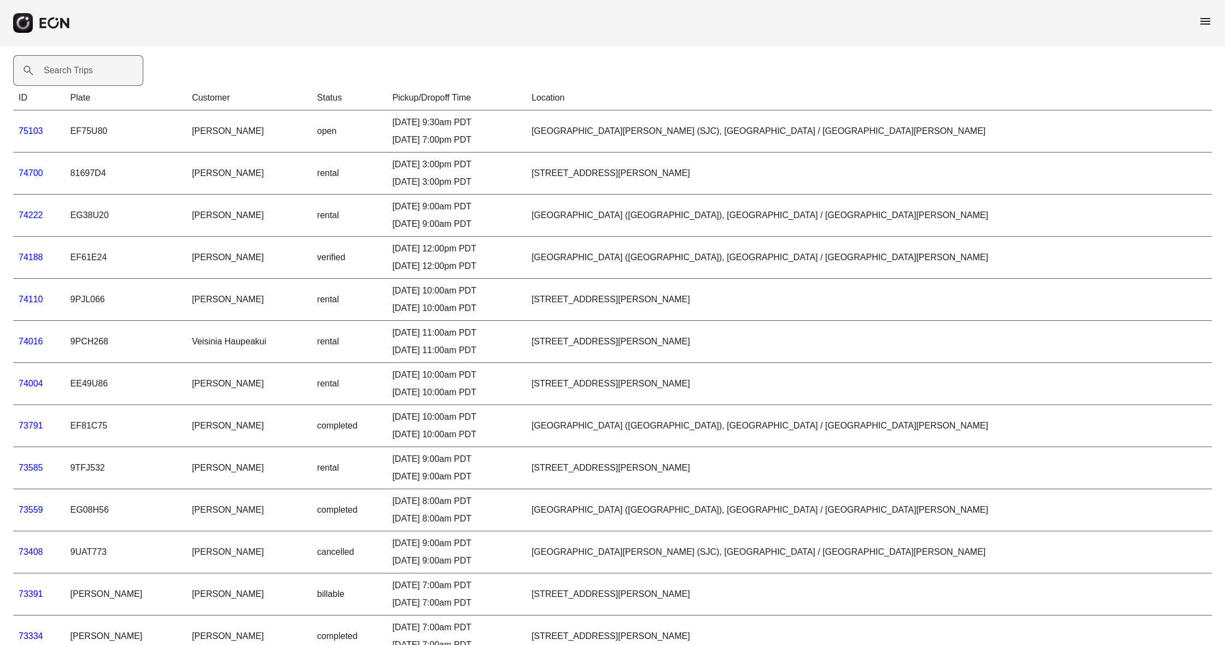
click at [85, 74] on div "Search Trips" at bounding box center [81, 70] width 137 height 31
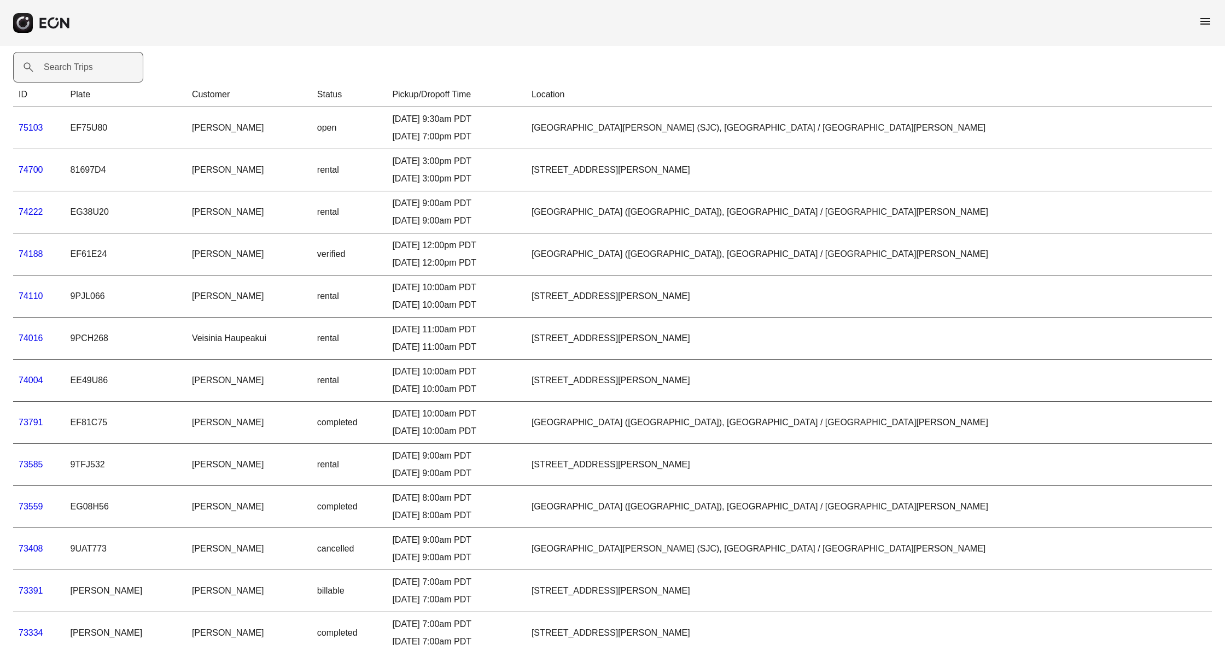
click at [77, 62] on label "Search Trips" at bounding box center [68, 67] width 49 height 13
click at [77, 62] on Trips "Search Trips" at bounding box center [78, 67] width 130 height 31
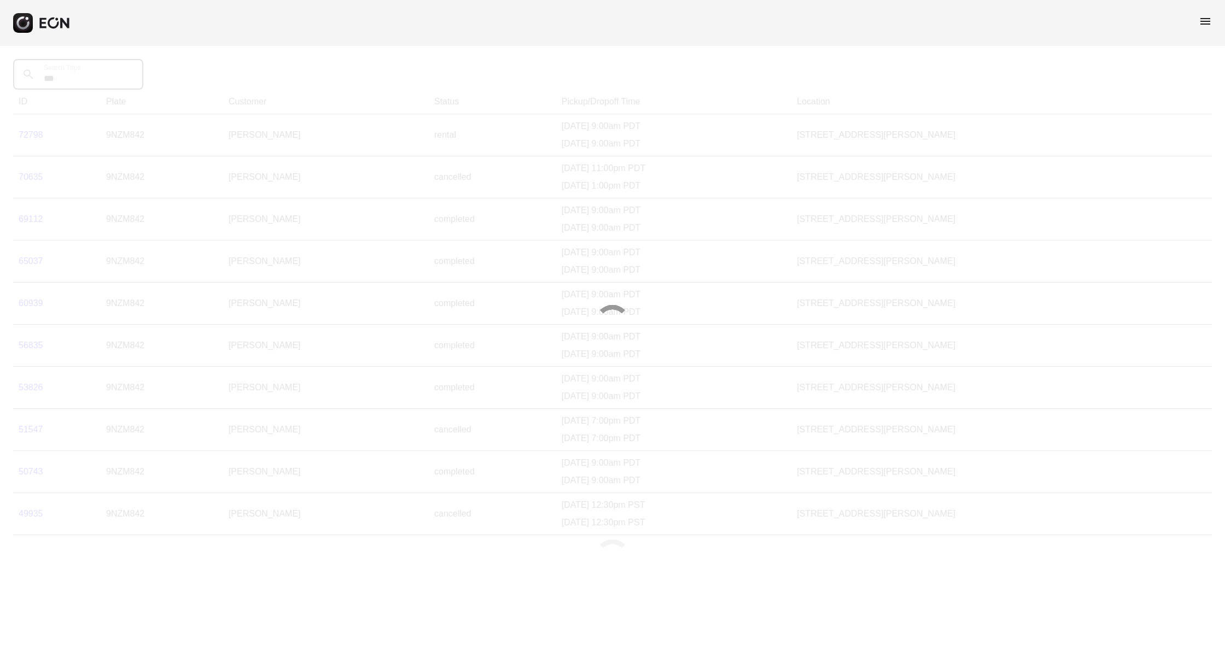
scroll to position [0, 0]
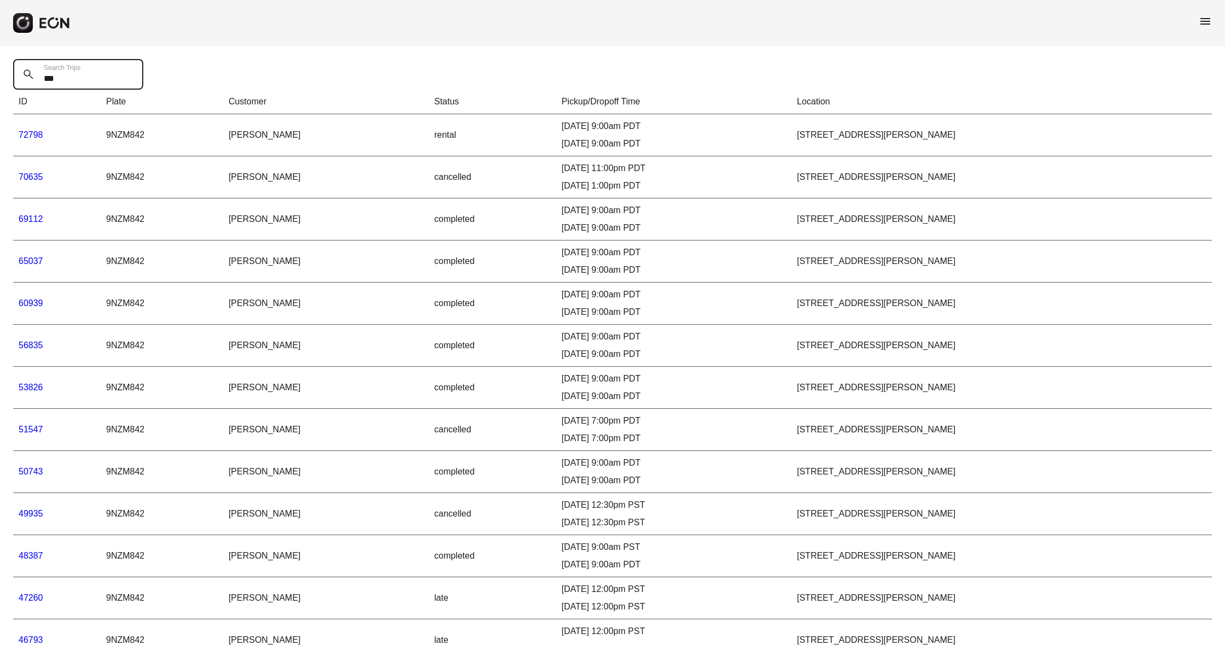
type Trips "***"
click at [26, 260] on link "65037" at bounding box center [31, 260] width 25 height 9
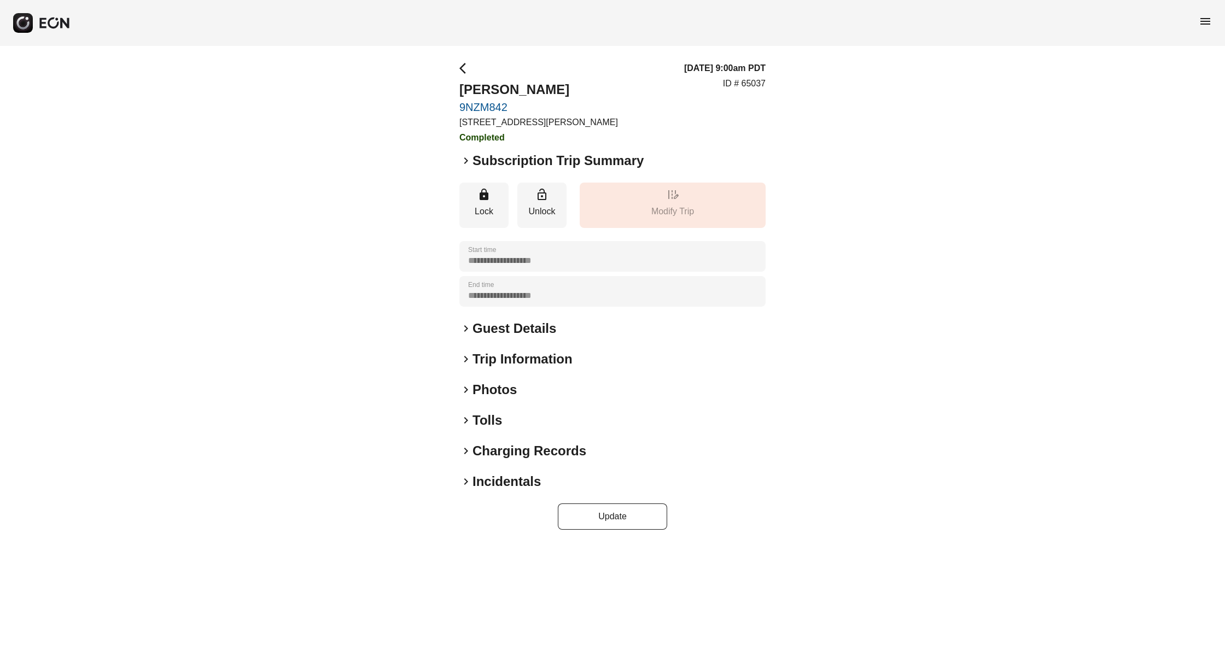
click at [466, 160] on span "keyboard_arrow_right" at bounding box center [465, 160] width 13 height 13
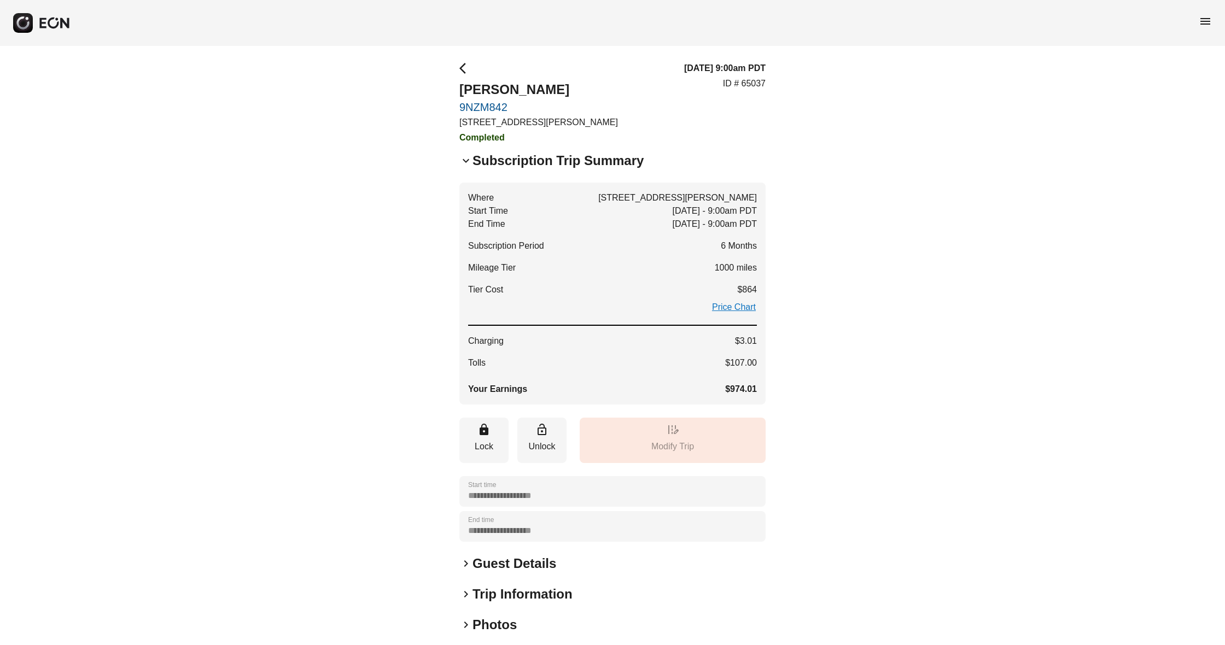
scroll to position [1, 0]
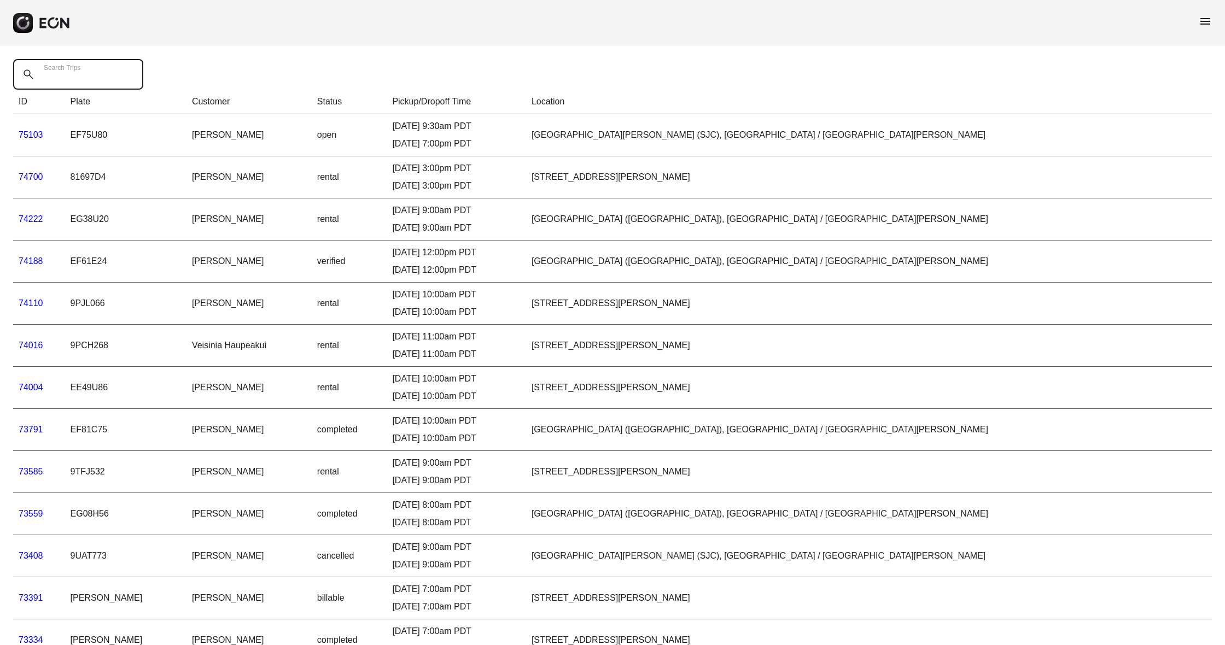
click at [95, 76] on Trips "Search Trips" at bounding box center [78, 74] width 130 height 31
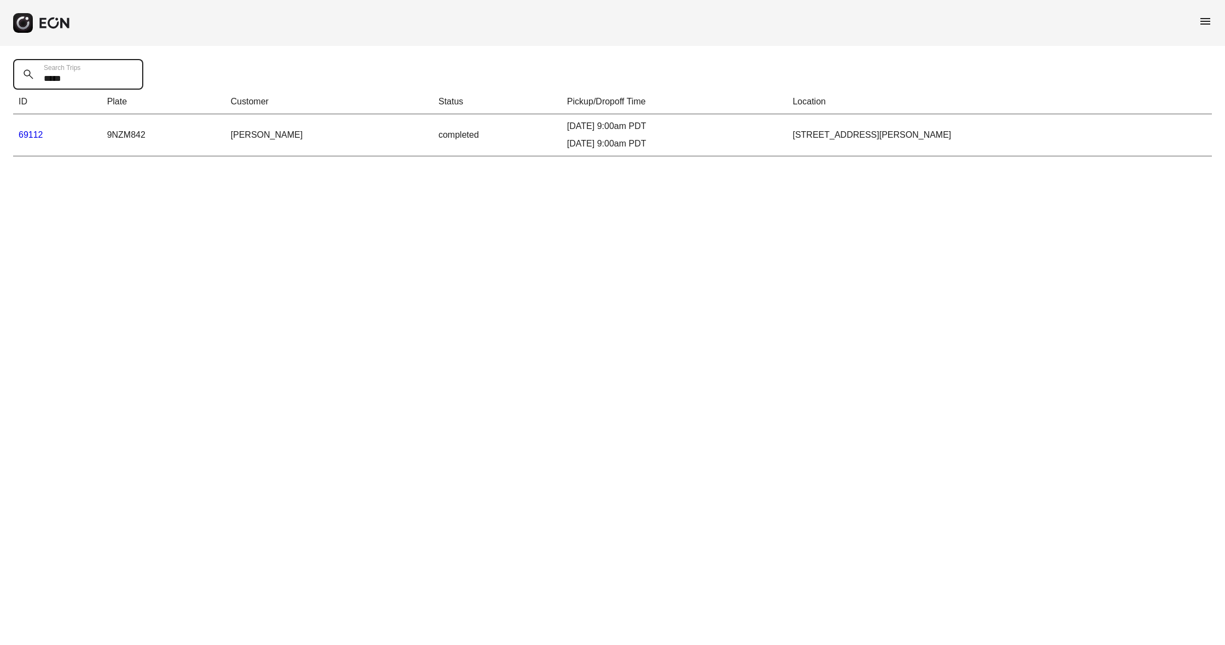
type Trips "*****"
click at [34, 137] on link "69112" at bounding box center [31, 134] width 25 height 9
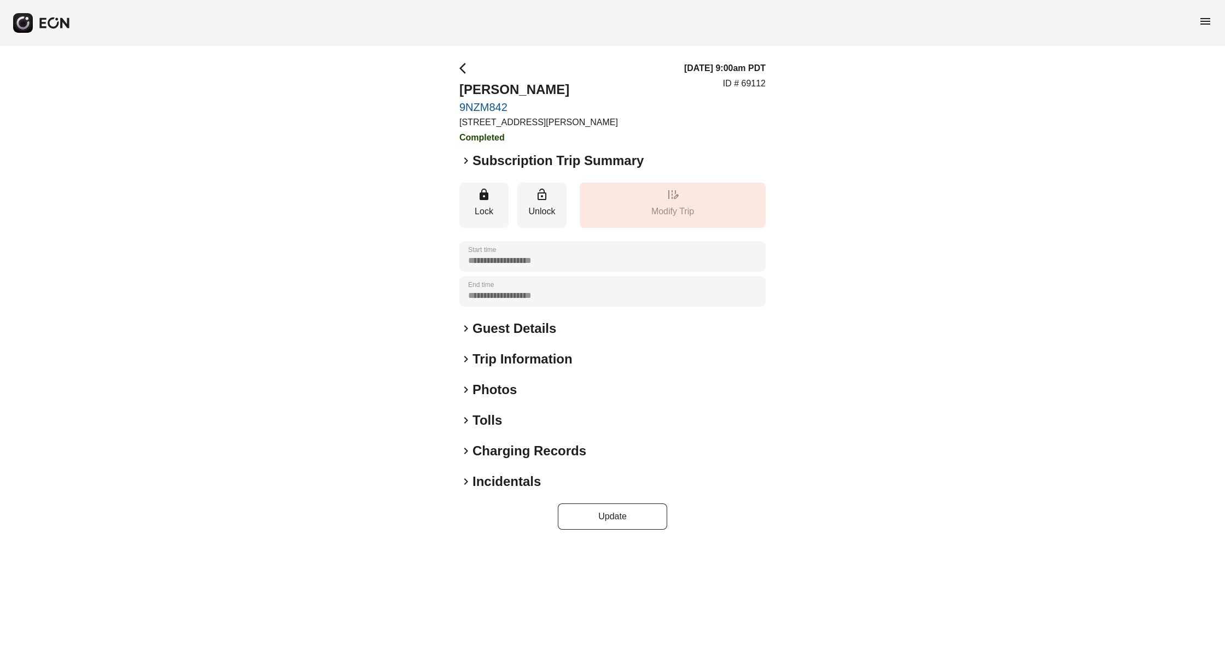
click at [462, 159] on span "keyboard_arrow_right" at bounding box center [465, 160] width 13 height 13
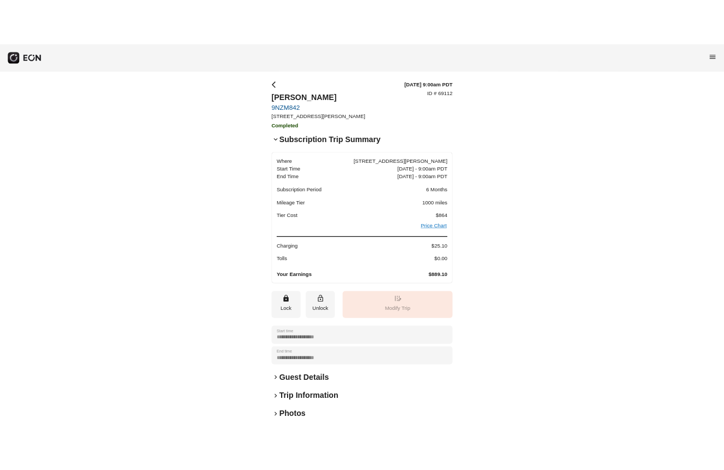
scroll to position [2, 0]
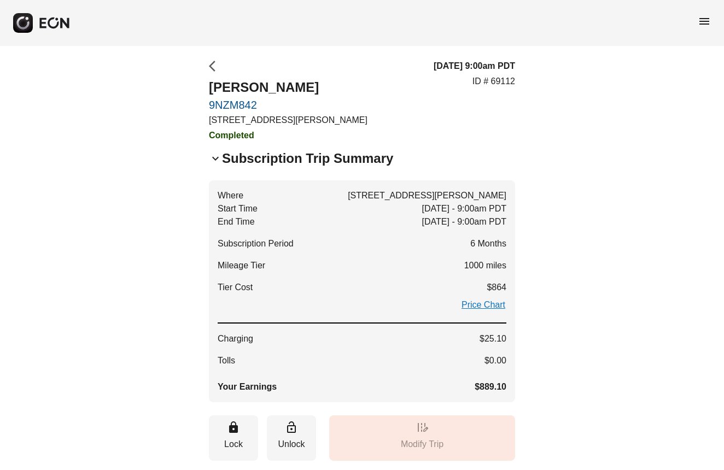
click at [214, 70] on span "arrow_back_ios" at bounding box center [215, 66] width 13 height 13
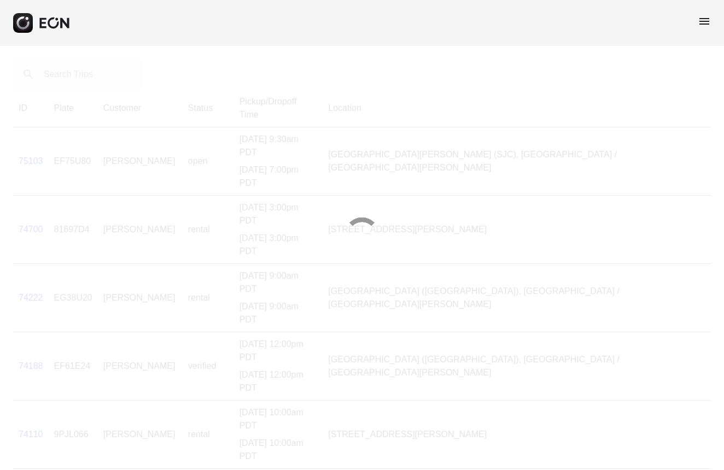
click at [71, 71] on div at bounding box center [362, 235] width 724 height 470
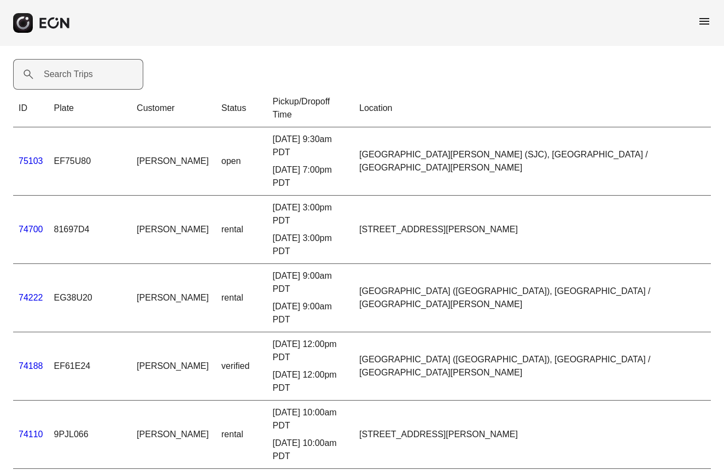
click at [71, 71] on label "Search Trips" at bounding box center [68, 74] width 49 height 13
click at [71, 71] on Trips "Search Trips" at bounding box center [78, 74] width 130 height 31
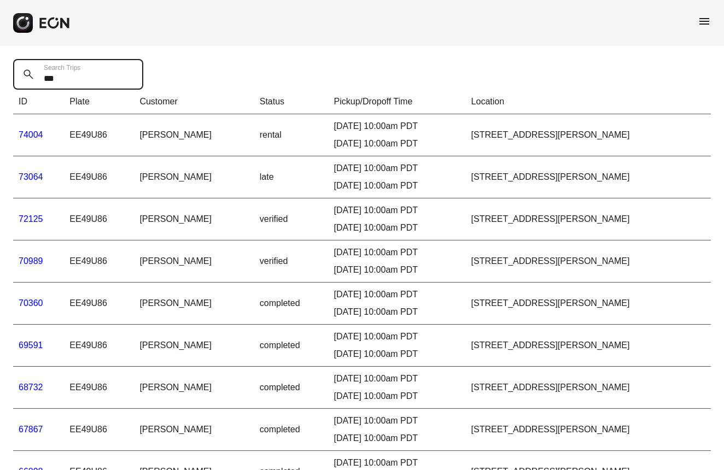
type Trips "***"
click at [32, 133] on link "74004" at bounding box center [31, 134] width 25 height 9
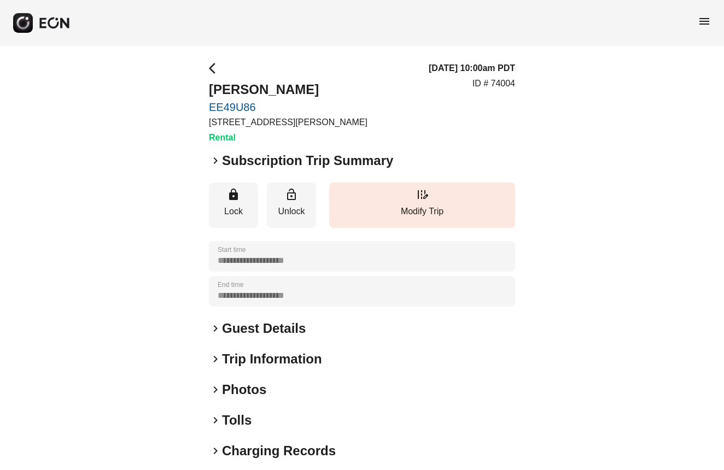
click at [214, 161] on span "keyboard_arrow_right" at bounding box center [215, 160] width 13 height 13
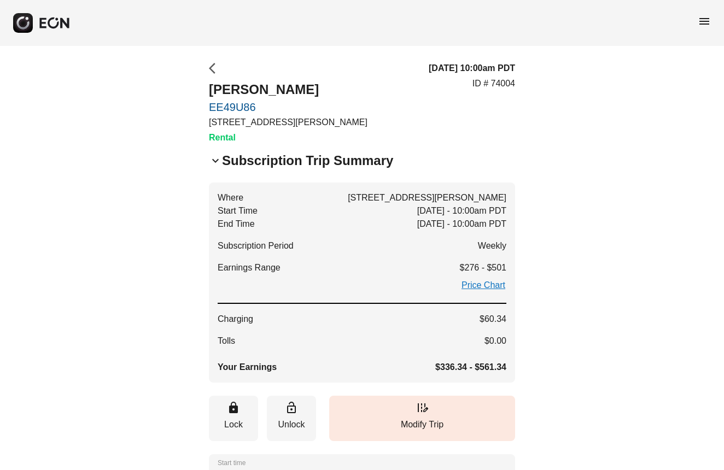
click at [213, 67] on span "arrow_back_ios" at bounding box center [215, 68] width 13 height 13
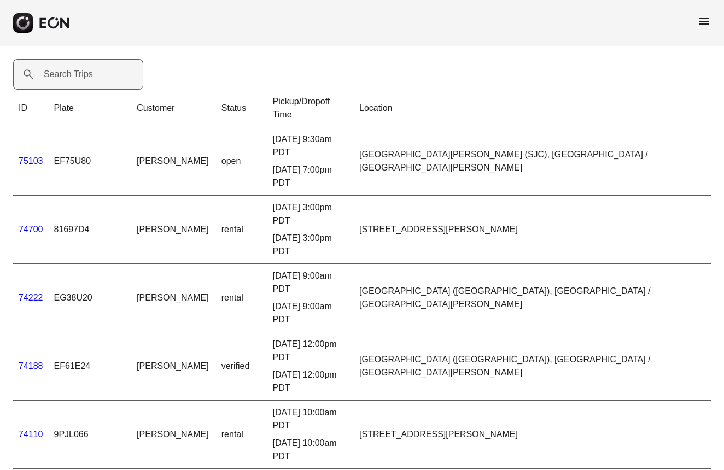
click at [54, 71] on label "Search Trips" at bounding box center [68, 74] width 49 height 13
click at [54, 71] on Trips "Search Trips" at bounding box center [78, 74] width 130 height 31
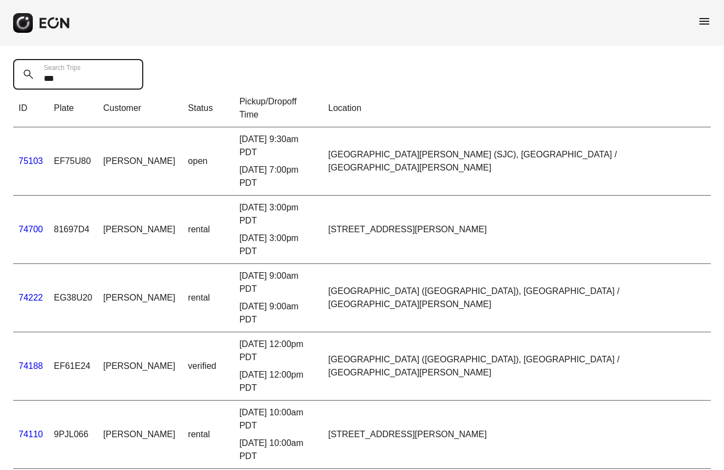
type Trips "***"
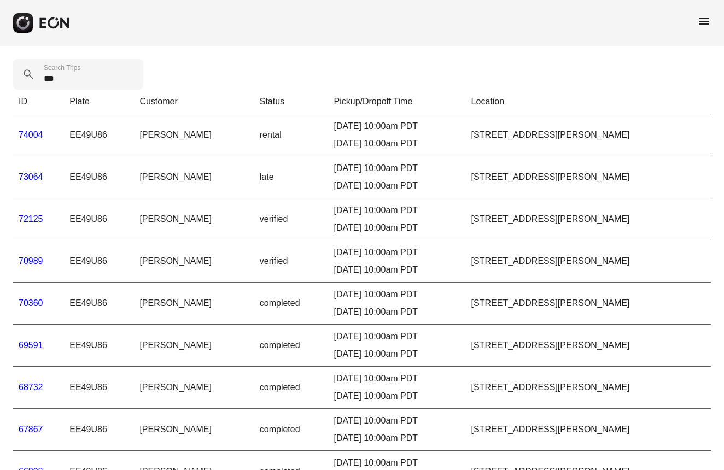
click at [31, 265] on link "70989" at bounding box center [31, 260] width 25 height 9
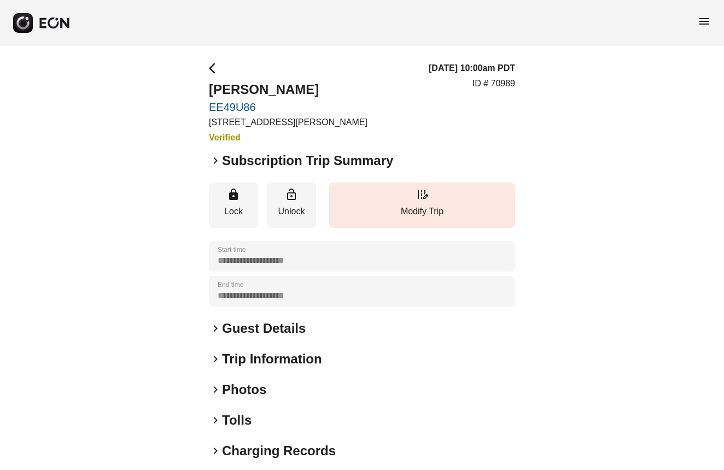
click at [211, 161] on span "keyboard_arrow_right" at bounding box center [215, 160] width 13 height 13
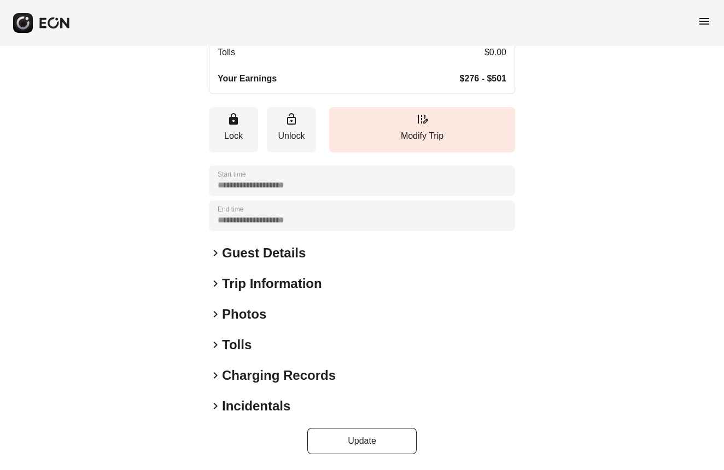
scroll to position [288, 0]
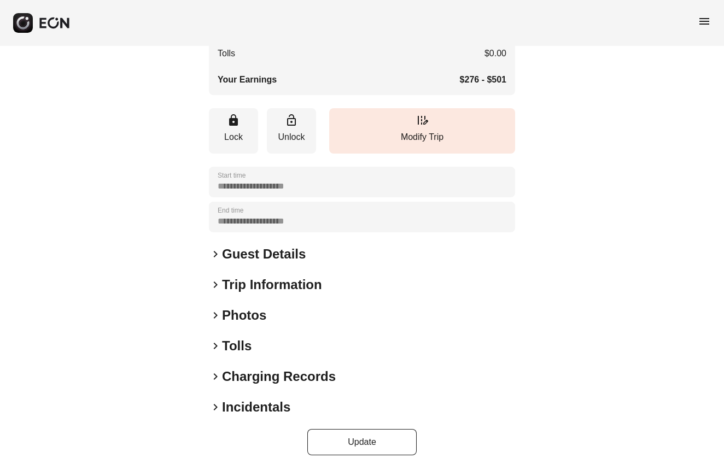
click at [215, 283] on span "keyboard_arrow_right" at bounding box center [215, 284] width 13 height 13
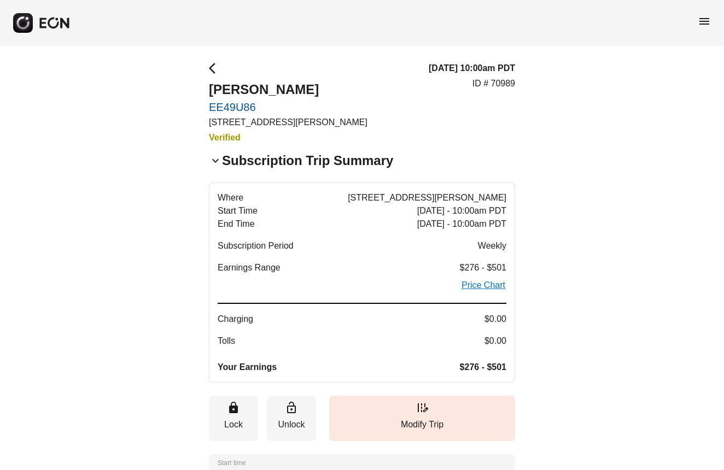
scroll to position [18, 0]
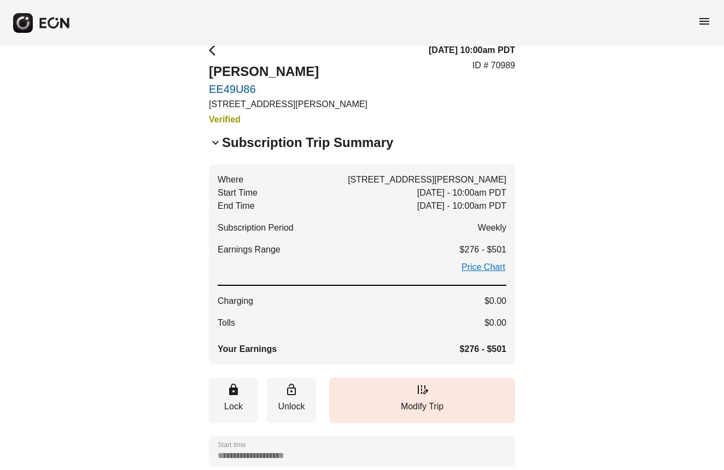
click at [706, 19] on span "menu" at bounding box center [704, 21] width 13 height 13
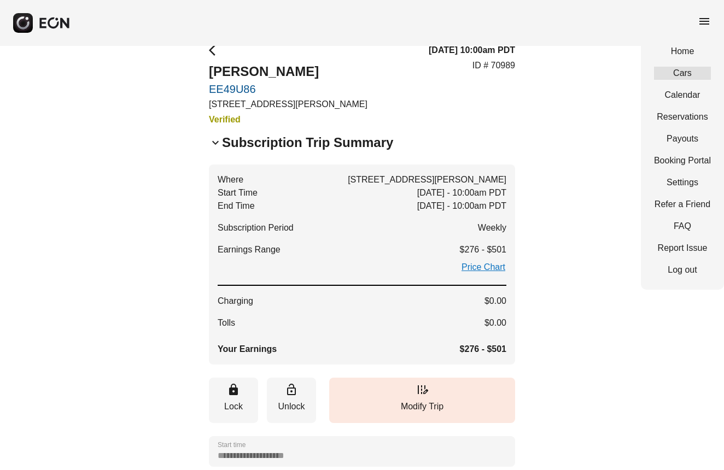
click at [690, 77] on link "Cars" at bounding box center [682, 73] width 57 height 13
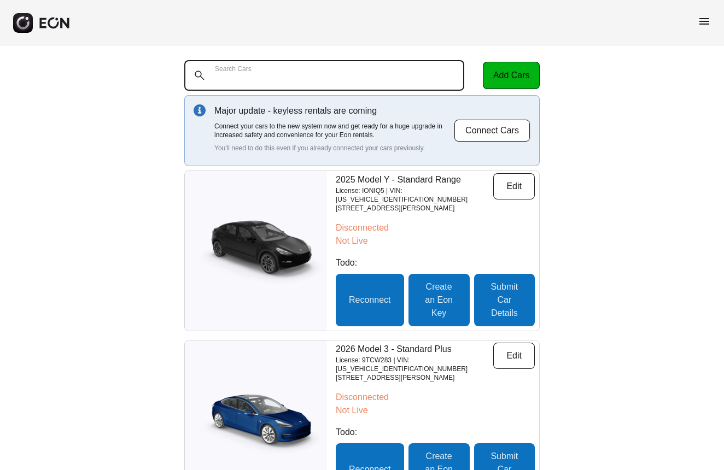
click at [365, 77] on Cars "Search Cars" at bounding box center [324, 75] width 280 height 31
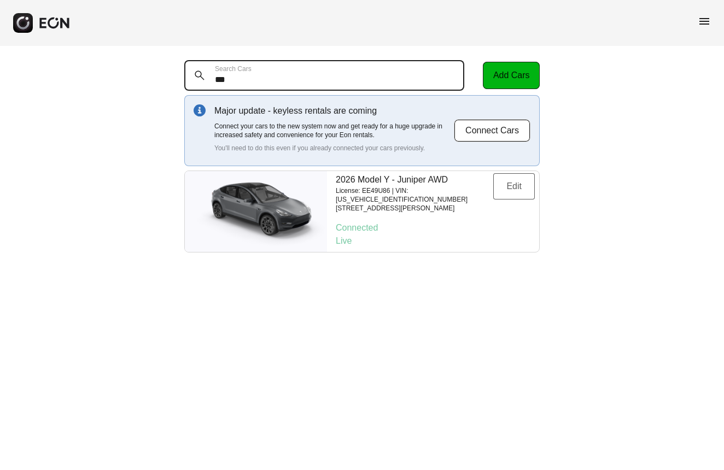
type Cars "***"
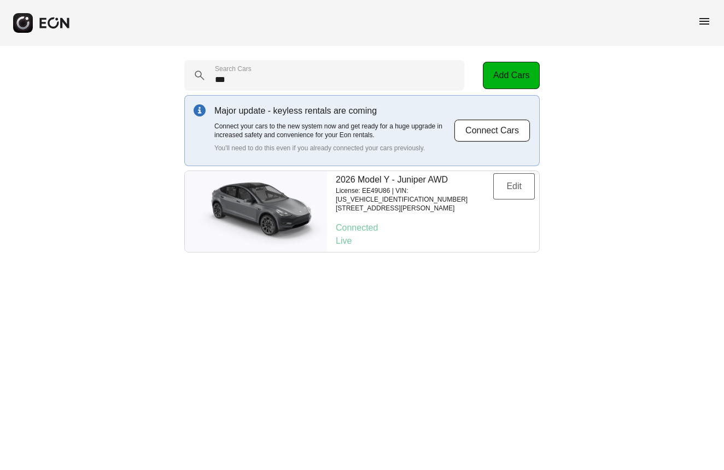
click at [510, 188] on button "Edit" at bounding box center [514, 186] width 42 height 26
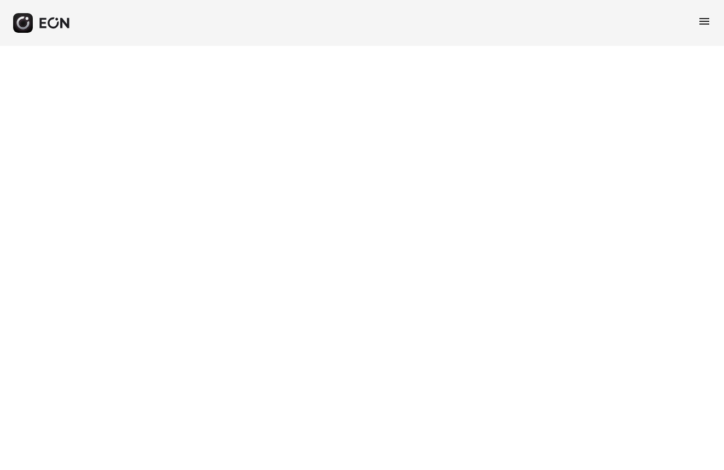
select select "**"
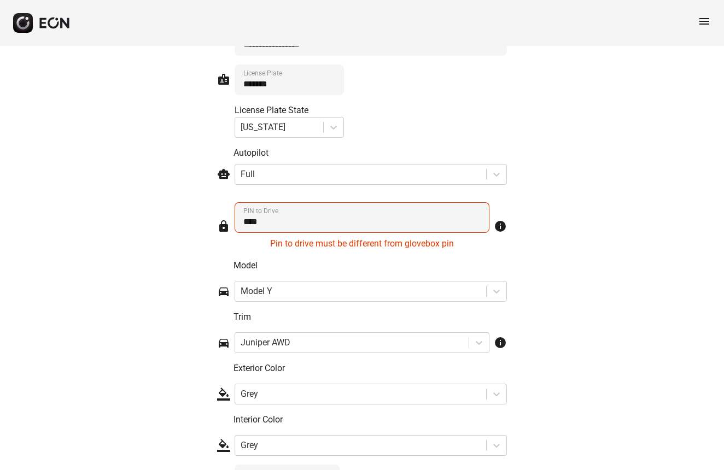
scroll to position [1668, 0]
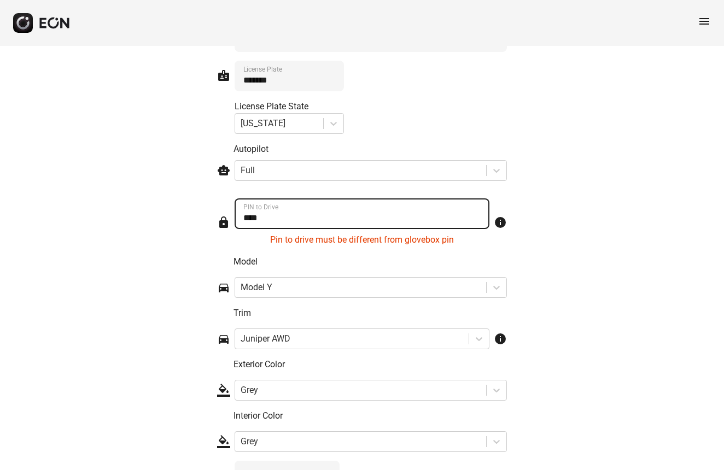
drag, startPoint x: 281, startPoint y: 221, endPoint x: 242, endPoint y: 215, distance: 39.8
click at [242, 215] on Drive "PIN to Drive" at bounding box center [362, 213] width 255 height 31
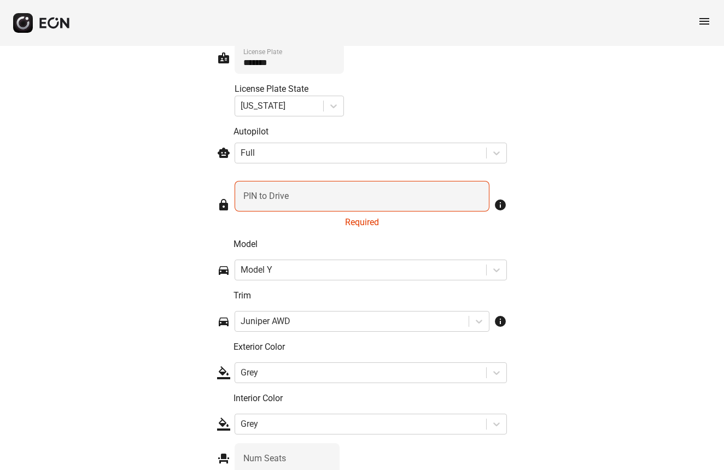
click at [454, 252] on div "Model directions_car Model Y" at bounding box center [362, 259] width 290 height 43
click at [269, 197] on label "PIN to Drive" at bounding box center [265, 196] width 45 height 13
click at [269, 197] on Drive "PIN to Drive" at bounding box center [362, 196] width 255 height 31
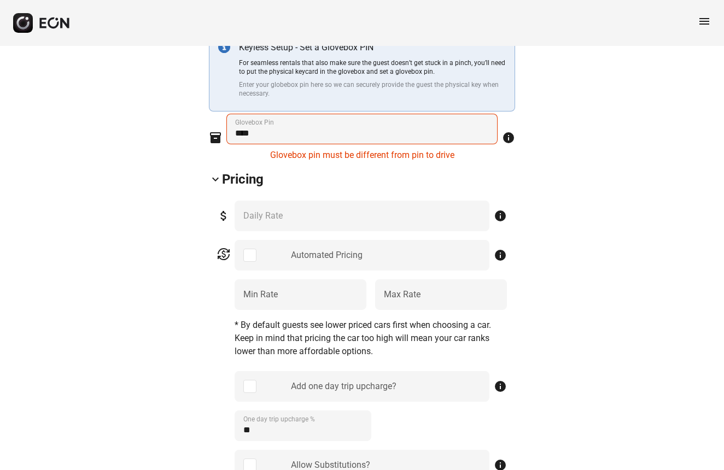
scroll to position [379, 0]
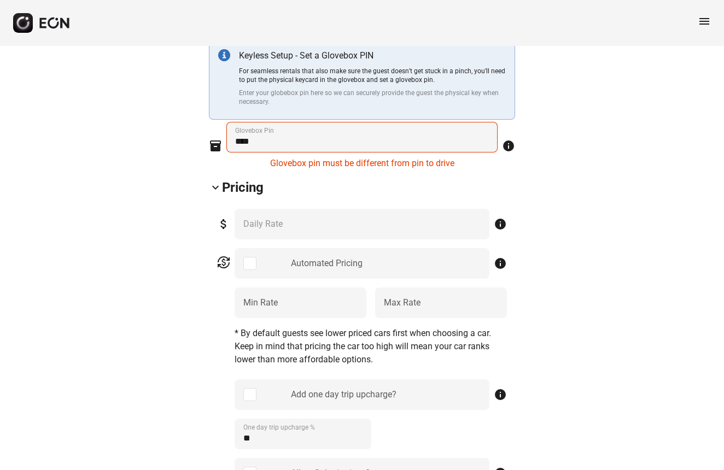
type Drive "****"
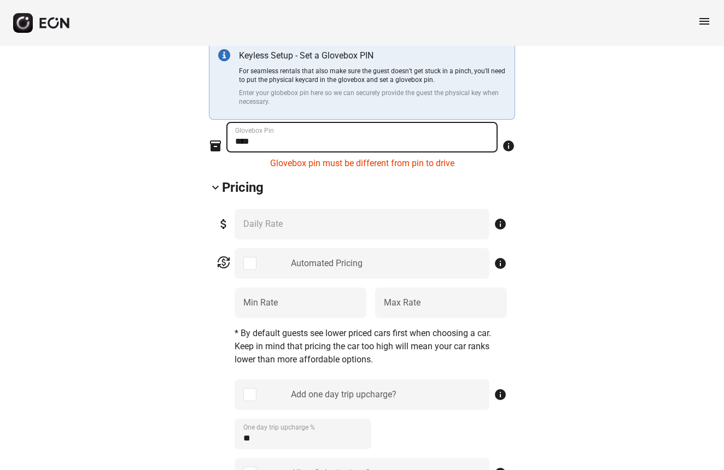
drag, startPoint x: 264, startPoint y: 143, endPoint x: 213, endPoint y: 142, distance: 50.3
click at [213, 142] on div "inventory_2 Glovebox Pin Glovebox pin must be different from pin to drive info" at bounding box center [362, 146] width 306 height 48
type Pin "*"
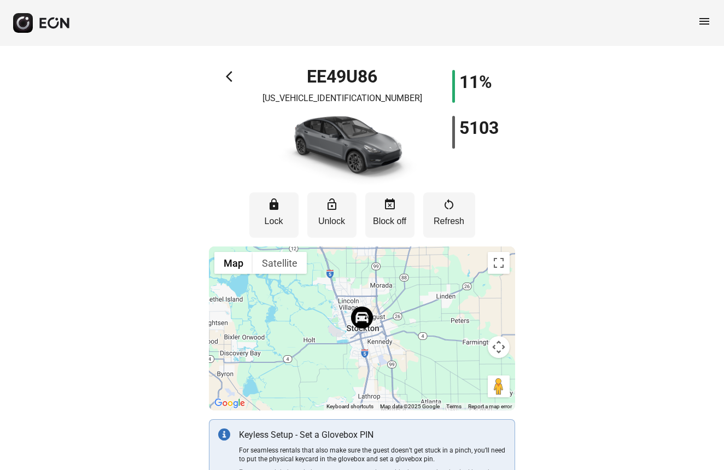
scroll to position [0, 0]
type Pin "****"
click at [231, 77] on span "arrow_back_ios" at bounding box center [232, 76] width 13 height 13
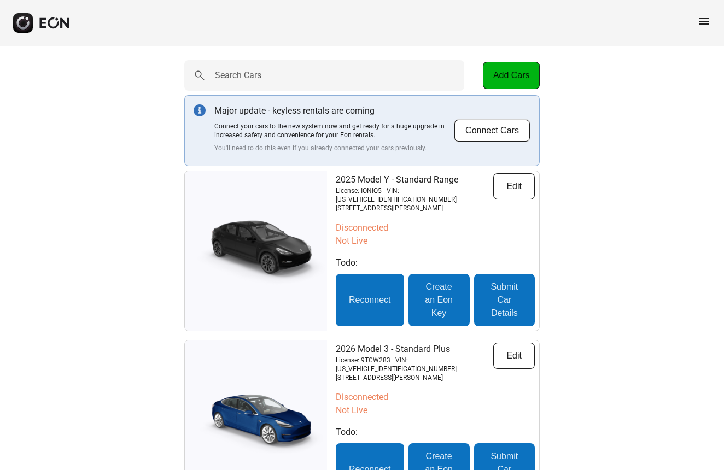
click at [704, 21] on span "menu" at bounding box center [704, 21] width 13 height 13
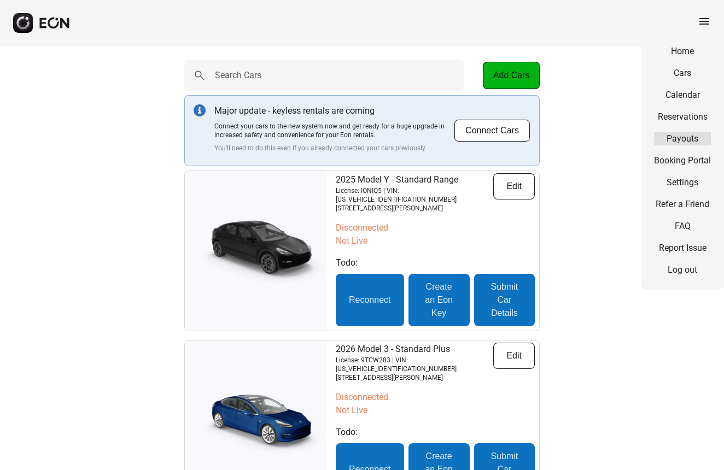
click at [686, 138] on link "Payouts" at bounding box center [682, 138] width 57 height 13
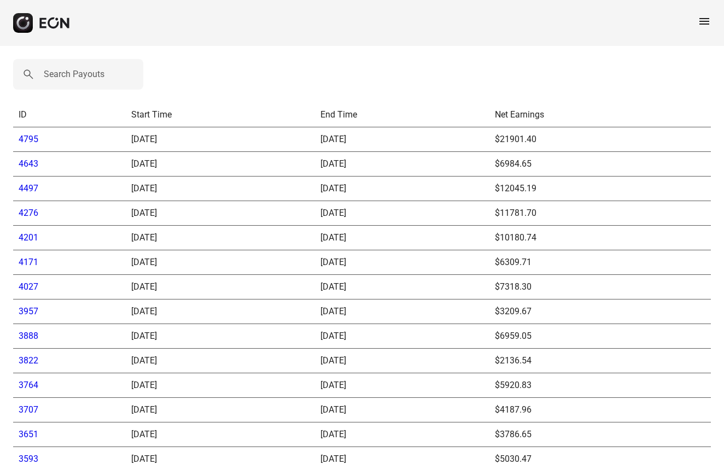
click at [26, 138] on link "4795" at bounding box center [29, 139] width 20 height 10
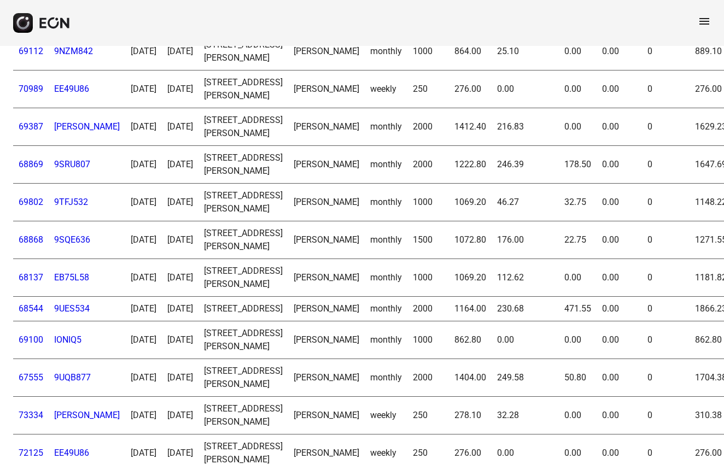
scroll to position [922, 0]
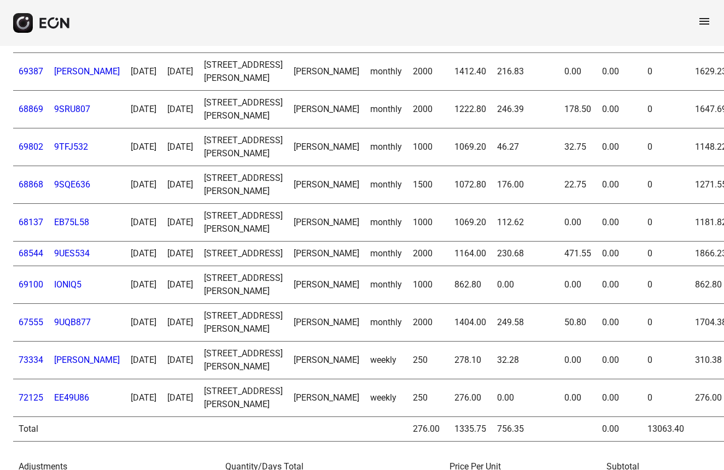
click at [32, 77] on link "69387" at bounding box center [31, 71] width 25 height 10
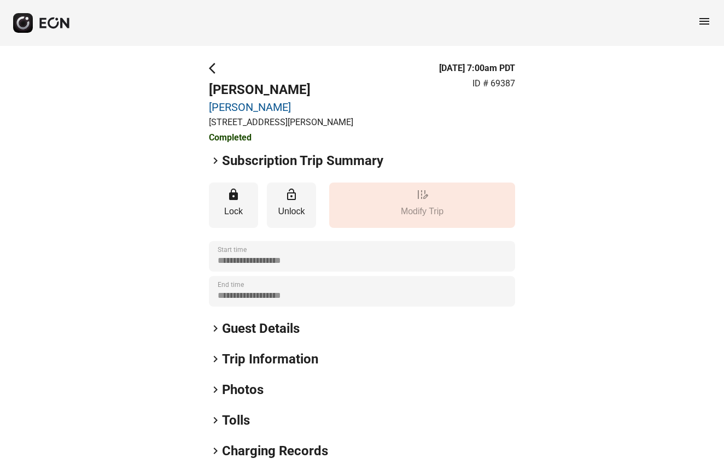
click at [217, 161] on span "keyboard_arrow_right" at bounding box center [215, 160] width 13 height 13
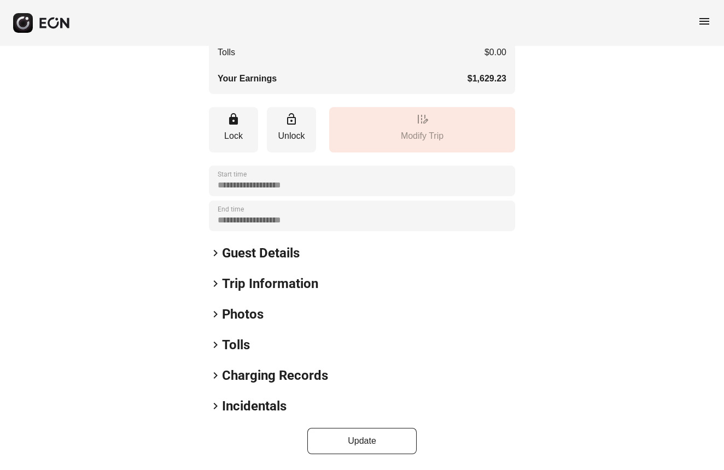
click at [211, 166] on div "**********" at bounding box center [362, 181] width 306 height 31
click at [704, 8] on div "menu" at bounding box center [362, 23] width 724 height 46
click at [703, 12] on div "menu" at bounding box center [362, 23] width 724 height 46
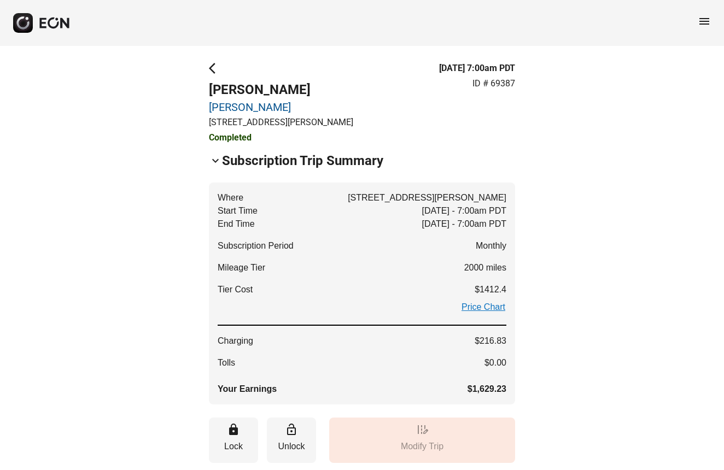
scroll to position [0, 0]
click at [212, 72] on span "arrow_back_ios" at bounding box center [215, 68] width 13 height 13
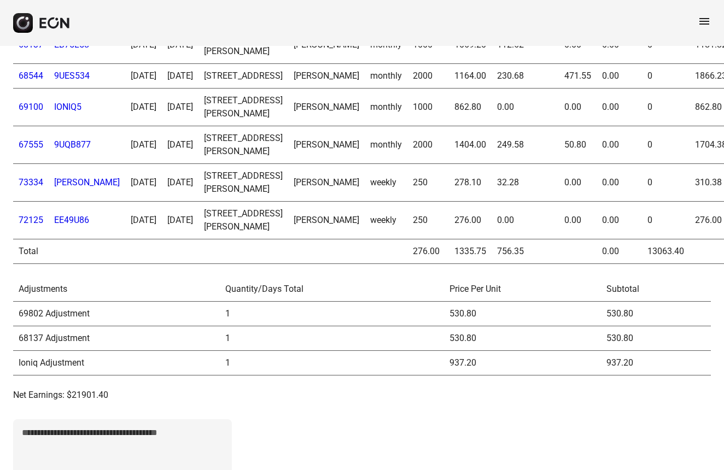
scroll to position [1101, 0]
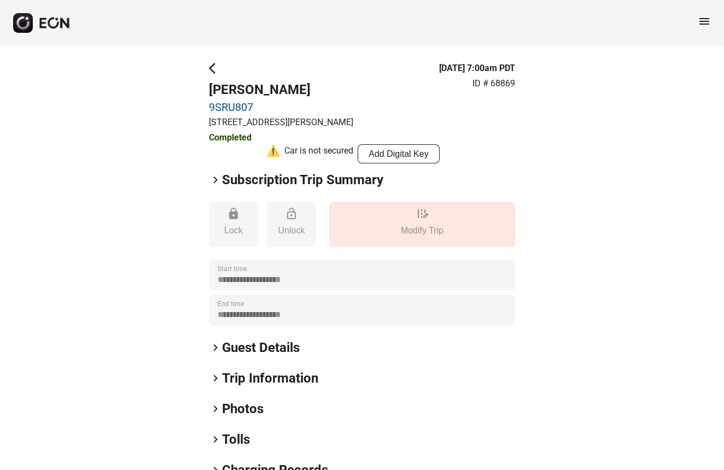
click at [214, 179] on span "keyboard_arrow_right" at bounding box center [215, 179] width 13 height 13
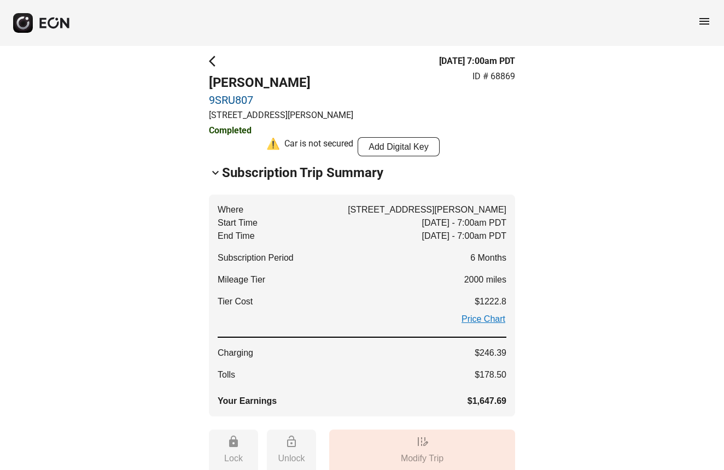
scroll to position [8, 0]
click at [217, 60] on span "arrow_back_ios" at bounding box center [215, 60] width 13 height 13
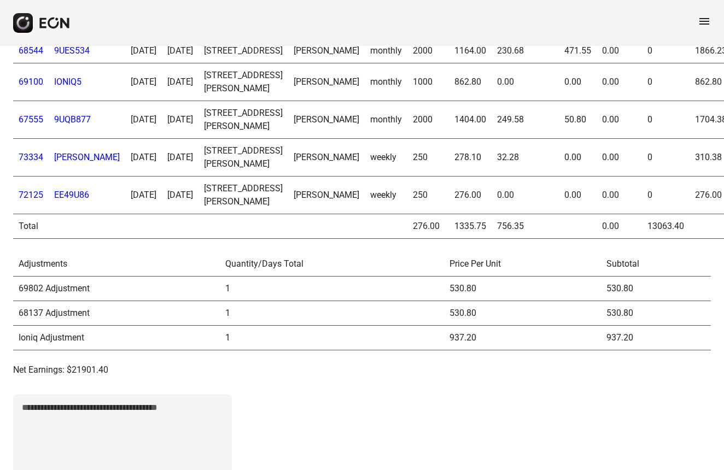
scroll to position [1131, 0]
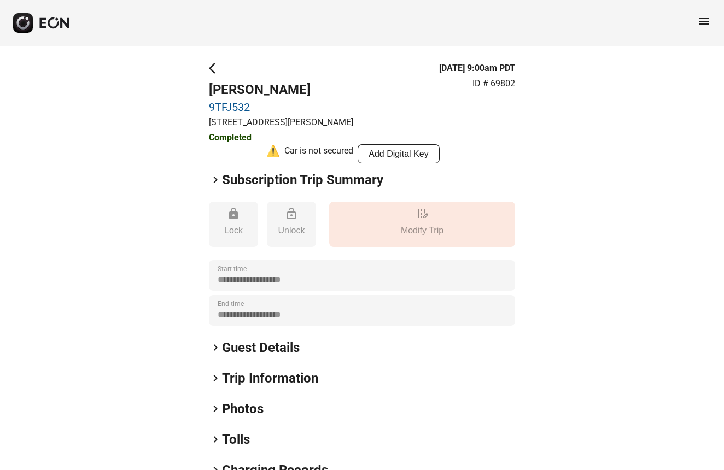
drag, startPoint x: 213, startPoint y: 178, endPoint x: 220, endPoint y: 190, distance: 14.3
click at [213, 178] on span "keyboard_arrow_right" at bounding box center [215, 179] width 13 height 13
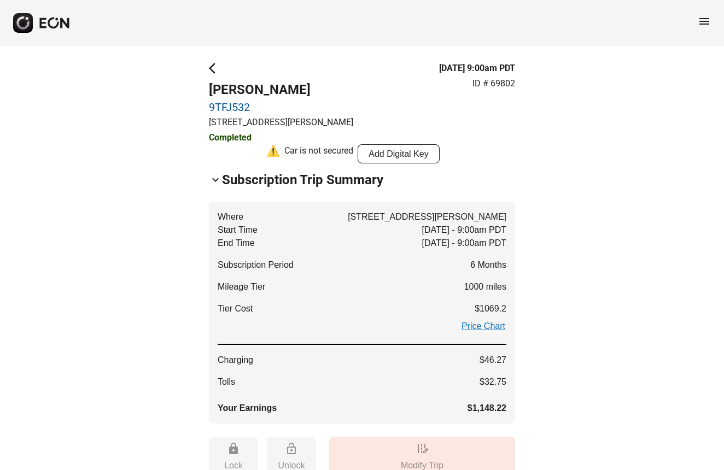
click at [216, 68] on span "arrow_back_ios" at bounding box center [215, 68] width 13 height 13
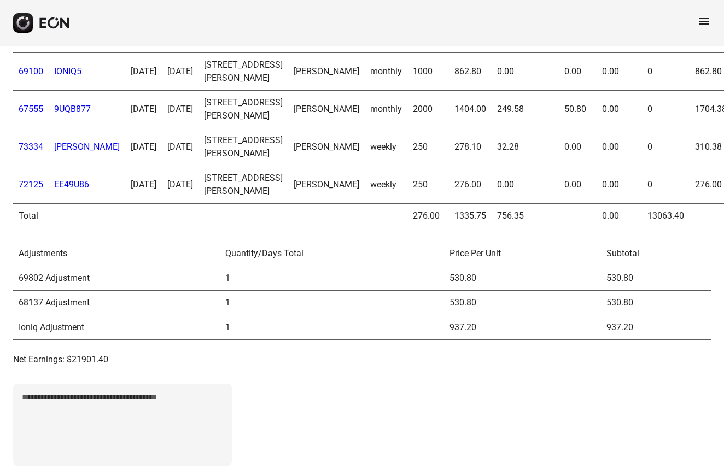
scroll to position [1139, 0]
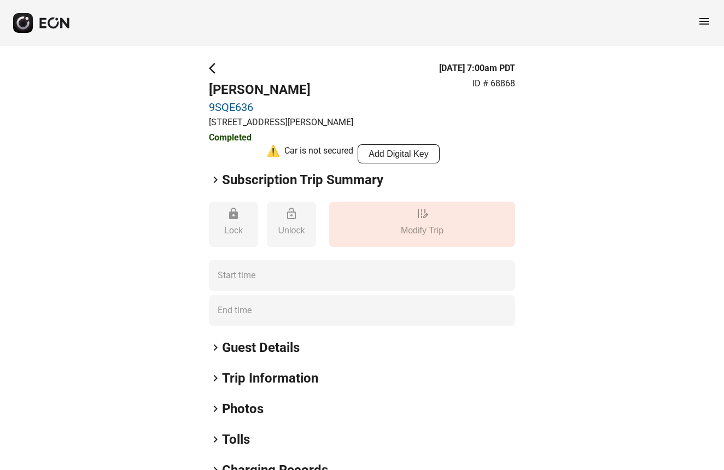
type time "**********"
click at [214, 179] on span "keyboard_arrow_right" at bounding box center [215, 179] width 13 height 13
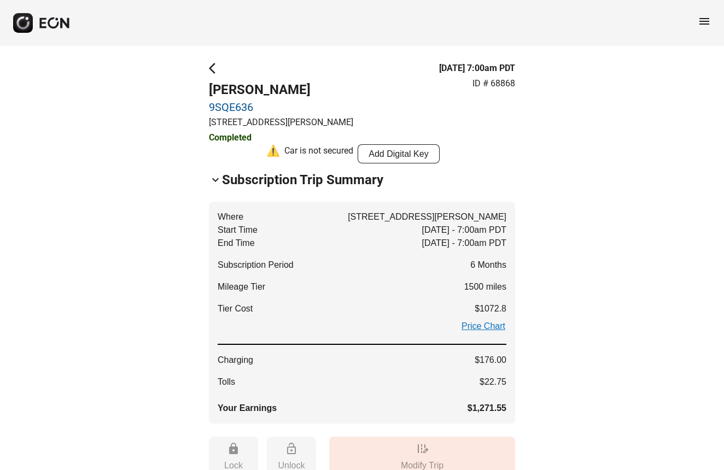
click at [214, 67] on span "arrow_back_ios" at bounding box center [215, 68] width 13 height 13
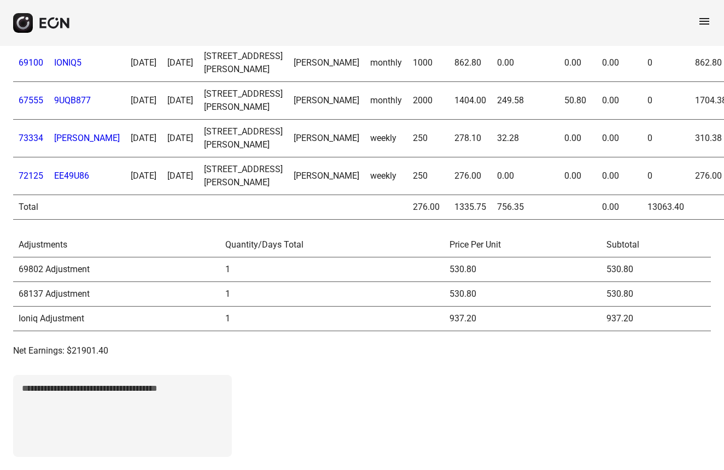
scroll to position [1167, 0]
click at [29, 5] on link "68137" at bounding box center [31, 0] width 25 height 10
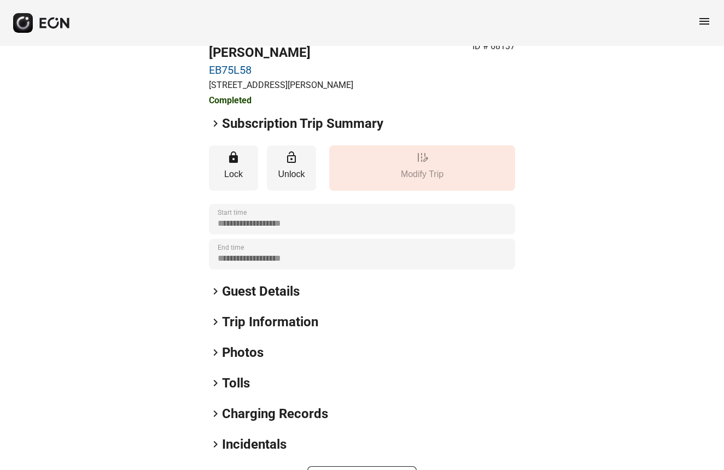
scroll to position [40, 0]
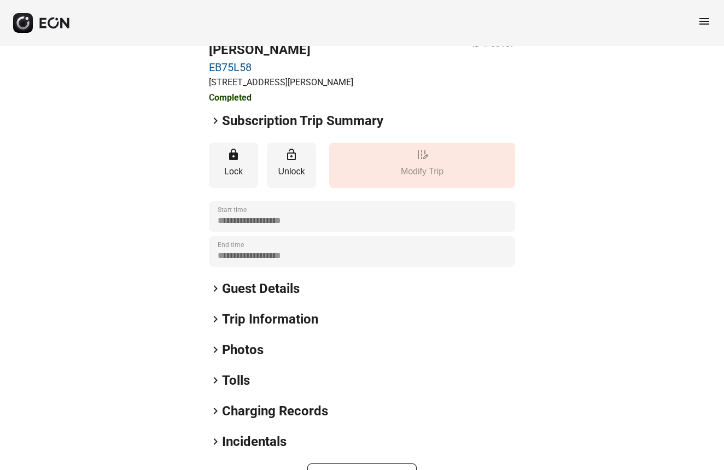
click at [212, 120] on span "keyboard_arrow_right" at bounding box center [215, 120] width 13 height 13
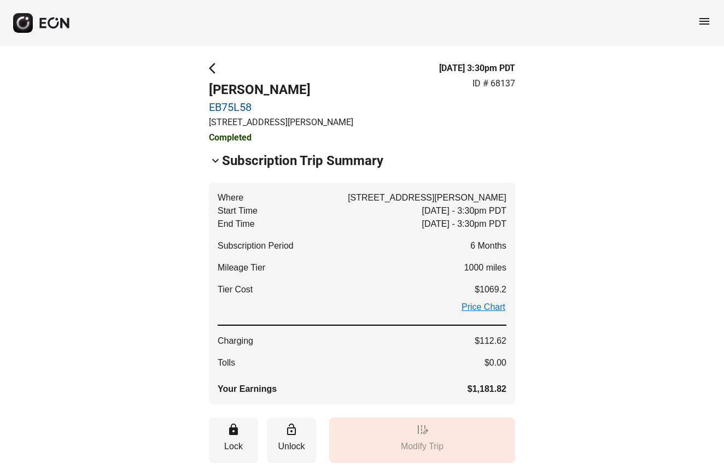
scroll to position [0, 0]
click at [212, 69] on span "arrow_back_ios" at bounding box center [215, 68] width 13 height 13
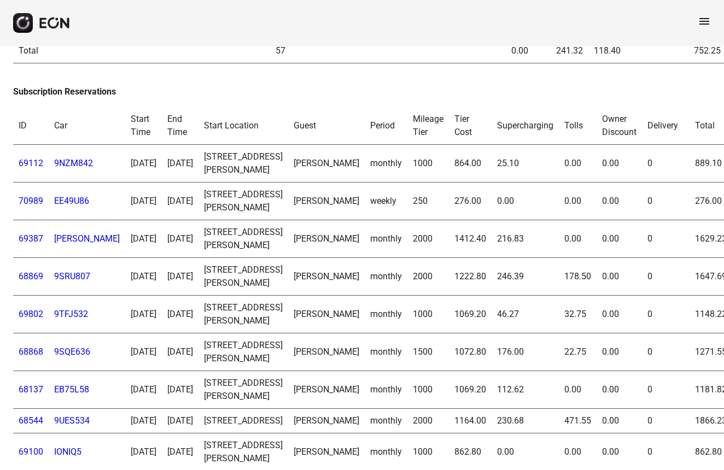
click at [36, 416] on link "68544" at bounding box center [31, 421] width 25 height 10
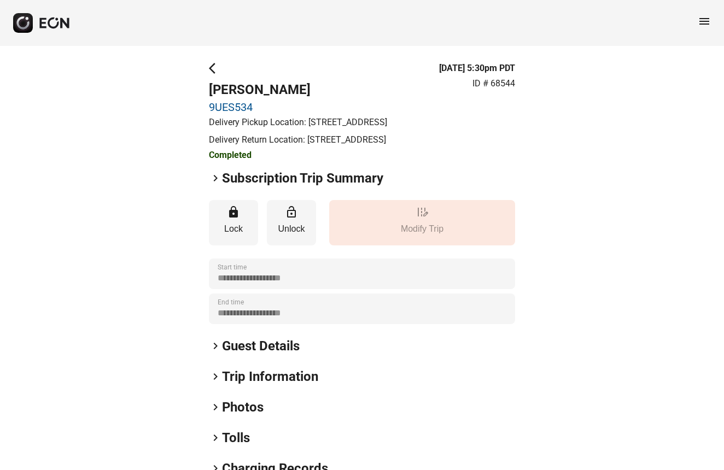
click at [221, 185] on span "keyboard_arrow_right" at bounding box center [215, 178] width 13 height 13
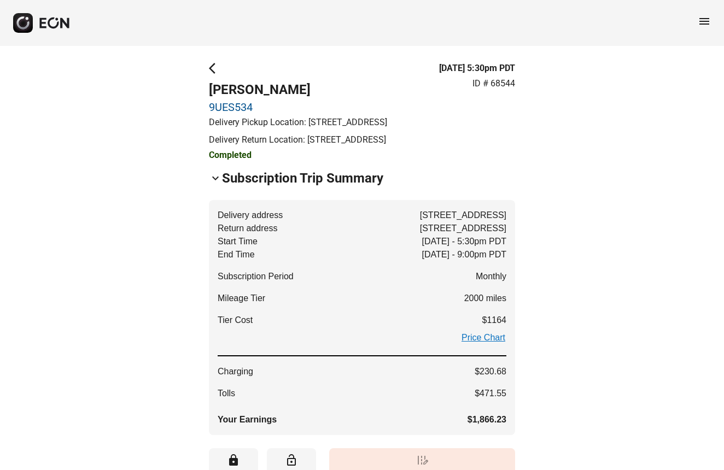
click at [212, 71] on span "arrow_back_ios" at bounding box center [215, 68] width 13 height 13
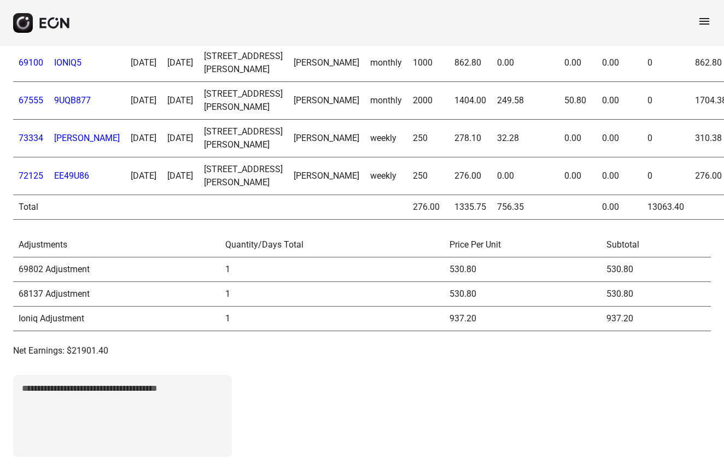
scroll to position [1502, 0]
click at [32, 68] on link "69100" at bounding box center [31, 62] width 25 height 10
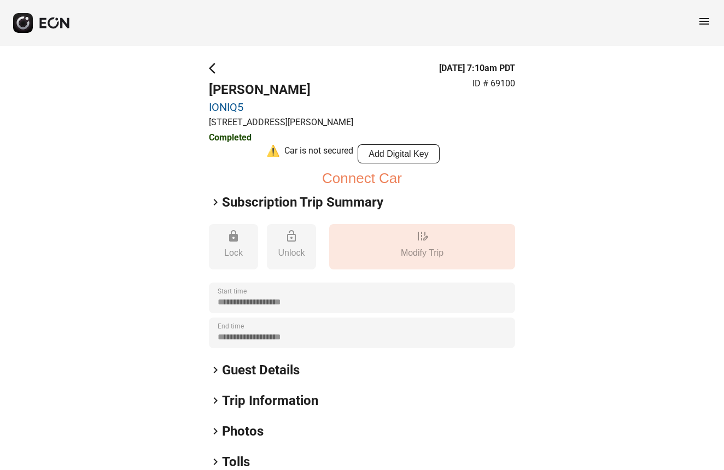
click at [215, 205] on span "keyboard_arrow_right" at bounding box center [215, 202] width 13 height 13
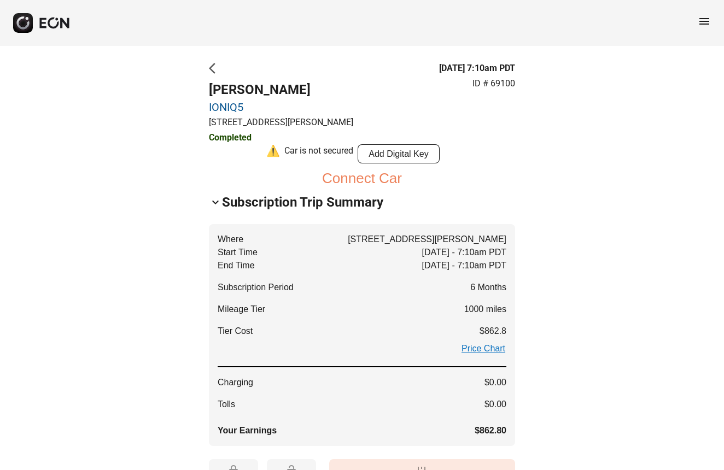
click at [218, 70] on span "arrow_back_ios" at bounding box center [215, 68] width 13 height 13
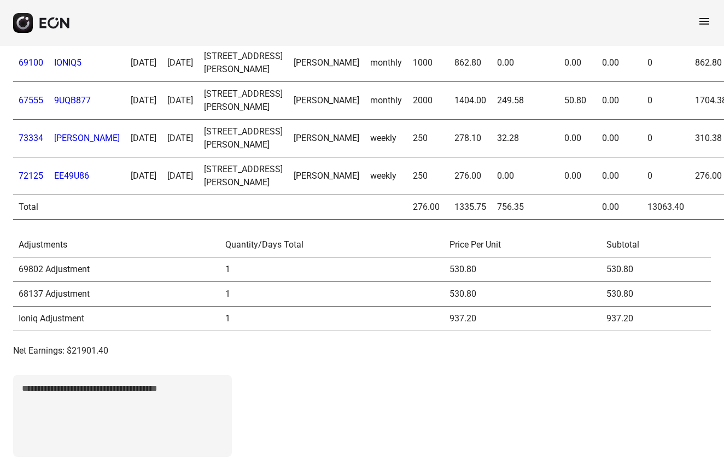
scroll to position [1636, 0]
click at [31, 106] on link "67555" at bounding box center [31, 100] width 25 height 10
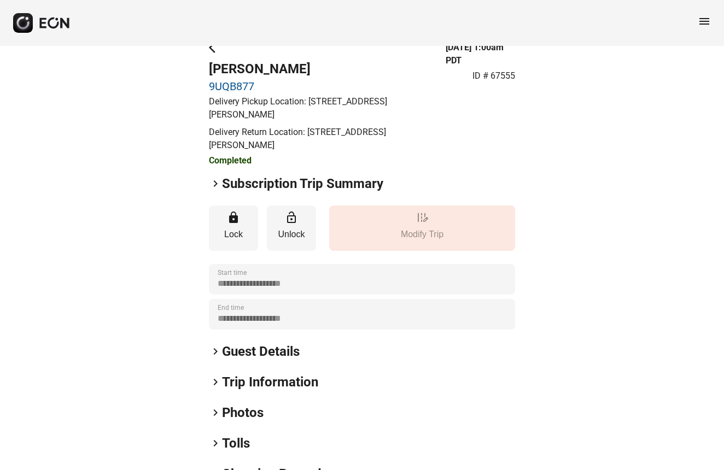
scroll to position [20, 0]
click at [215, 179] on span "keyboard_arrow_right" at bounding box center [215, 184] width 13 height 13
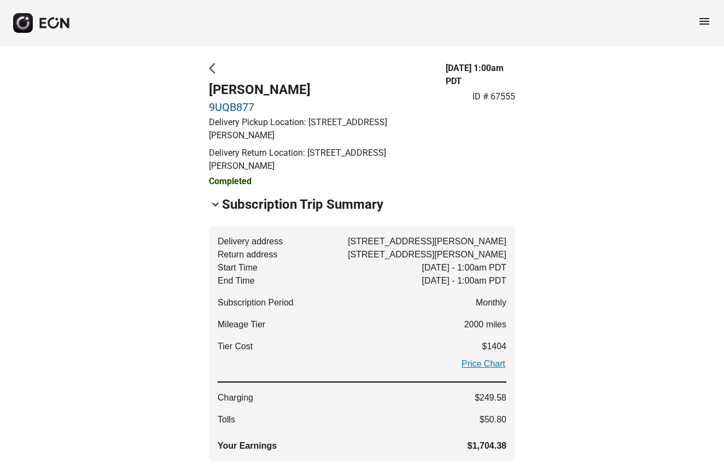
scroll to position [0, 0]
click at [215, 70] on span "arrow_back_ios" at bounding box center [215, 68] width 13 height 13
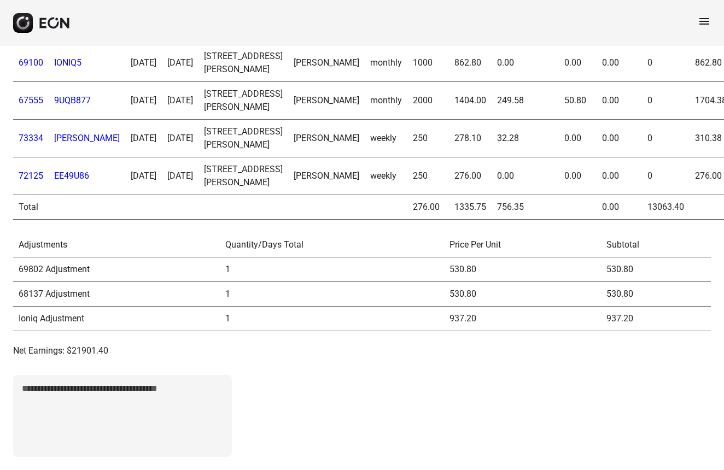
scroll to position [1694, 0]
click at [42, 143] on link "73334" at bounding box center [31, 138] width 25 height 10
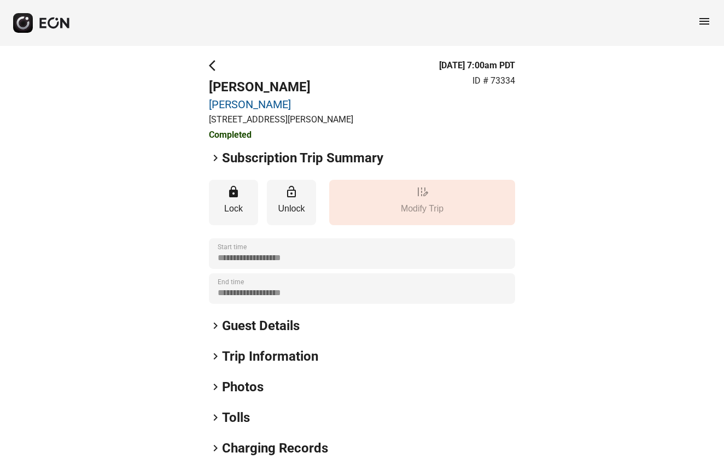
click at [218, 159] on span "keyboard_arrow_right" at bounding box center [215, 157] width 13 height 13
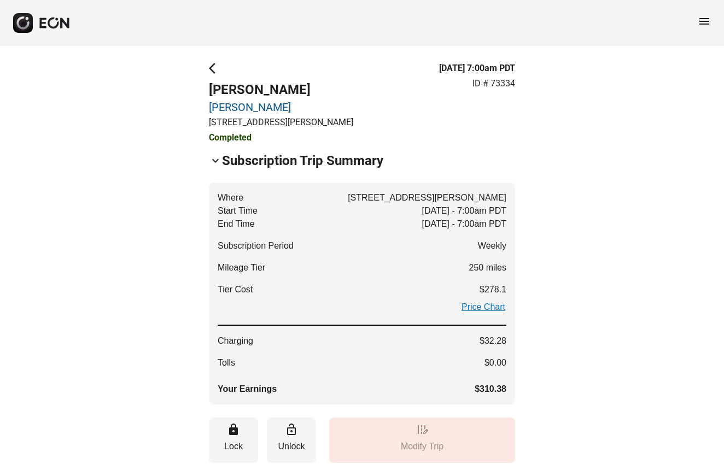
click at [214, 69] on span "arrow_back_ios" at bounding box center [215, 68] width 13 height 13
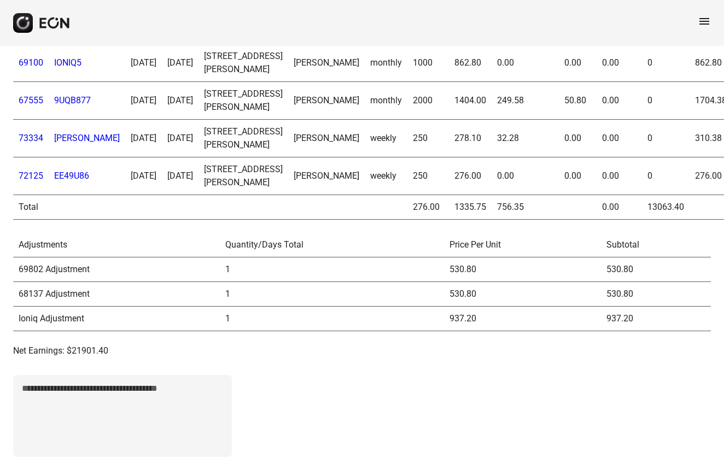
scroll to position [1770, 0]
click at [38, 171] on link "72125" at bounding box center [31, 176] width 25 height 10
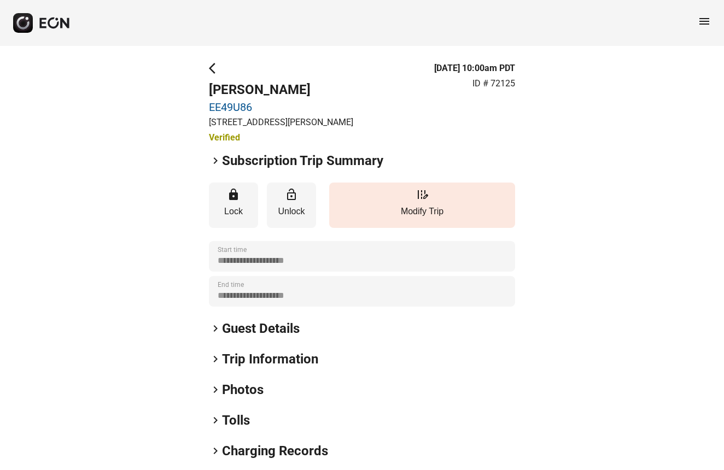
scroll to position [47, 0]
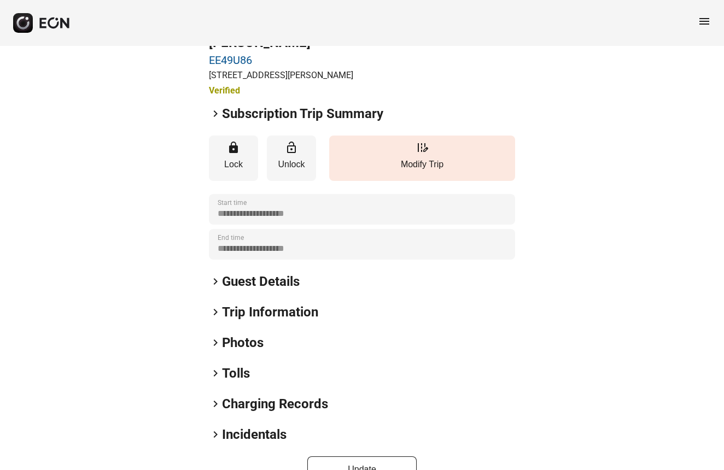
click at [216, 118] on span "keyboard_arrow_right" at bounding box center [215, 113] width 13 height 13
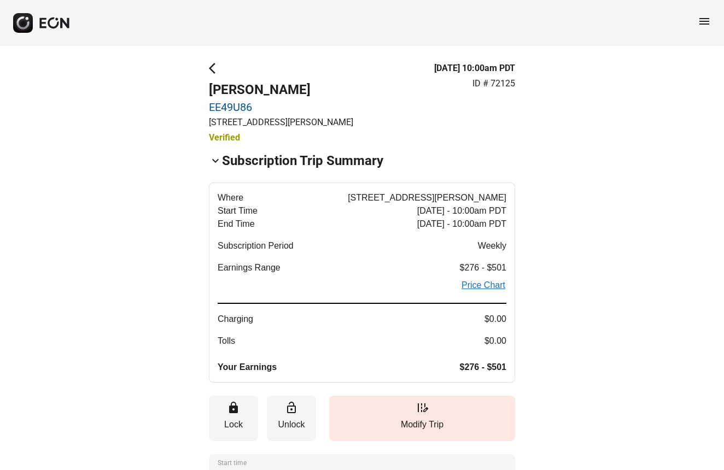
scroll to position [0, 0]
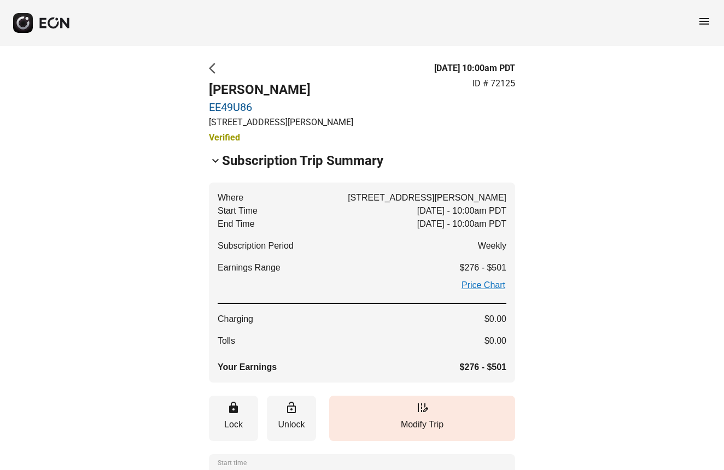
click at [214, 73] on span "arrow_back_ios" at bounding box center [215, 68] width 13 height 13
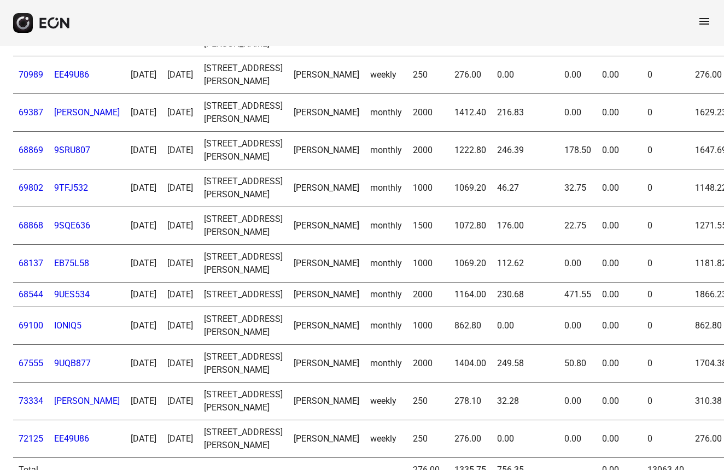
scroll to position [882, 0]
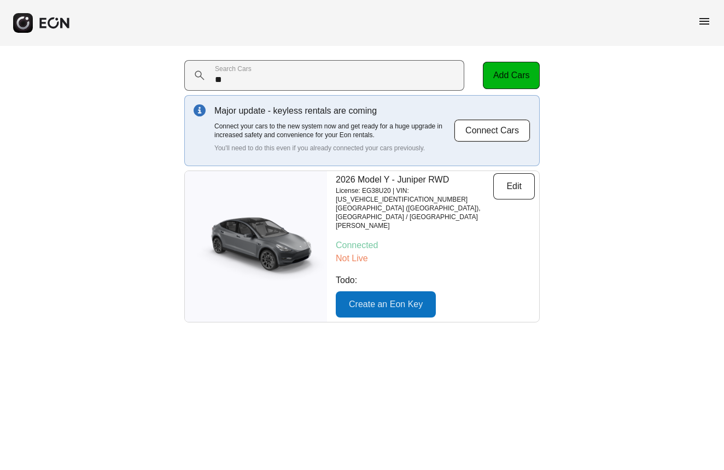
type Cars "*"
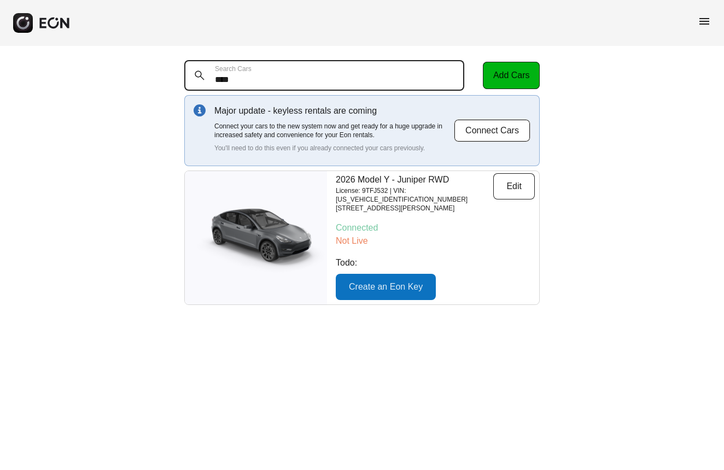
drag, startPoint x: 235, startPoint y: 78, endPoint x: 182, endPoint y: 72, distance: 53.4
click at [184, 73] on div "**** Search Cars Add Cars Major update - keyless rentals are coming Connect you…" at bounding box center [362, 182] width 724 height 273
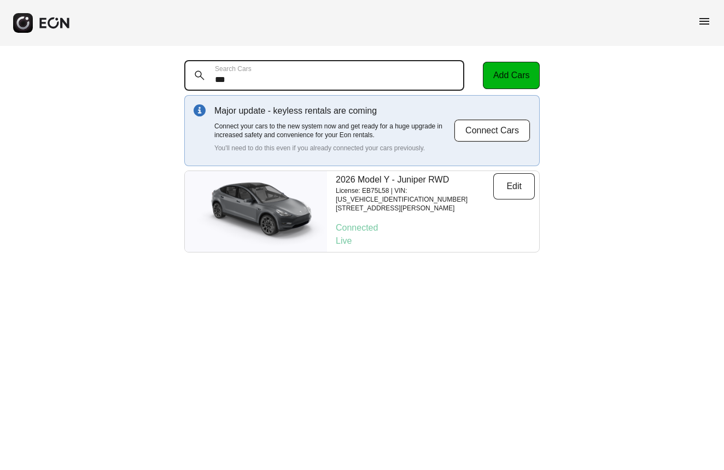
type Cars "****"
